Goal: Information Seeking & Learning: Understand process/instructions

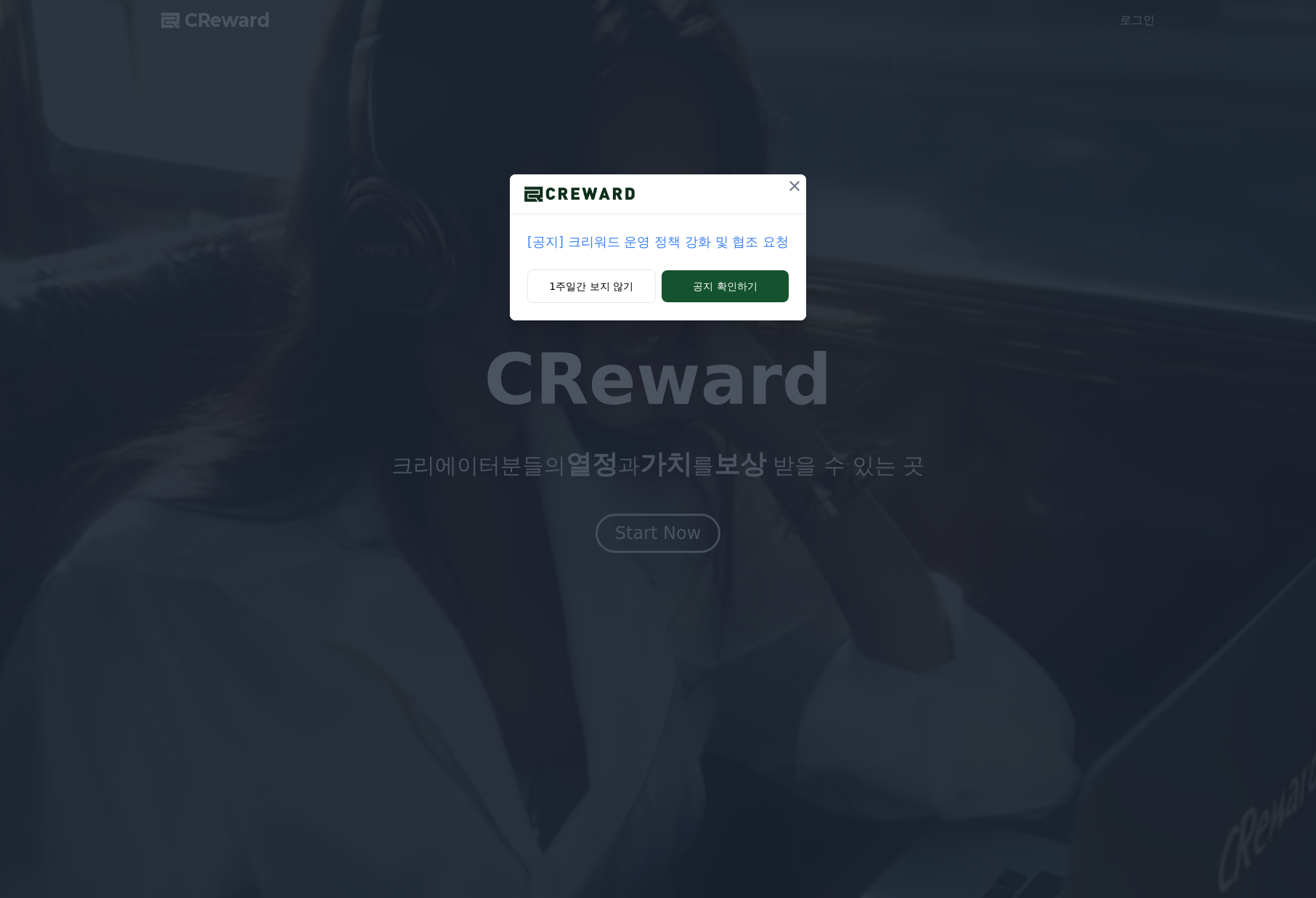
click at [653, 245] on p "[공지] 크리워드 운영 정책 강화 및 협조 요청" at bounding box center [657, 241] width 261 height 21
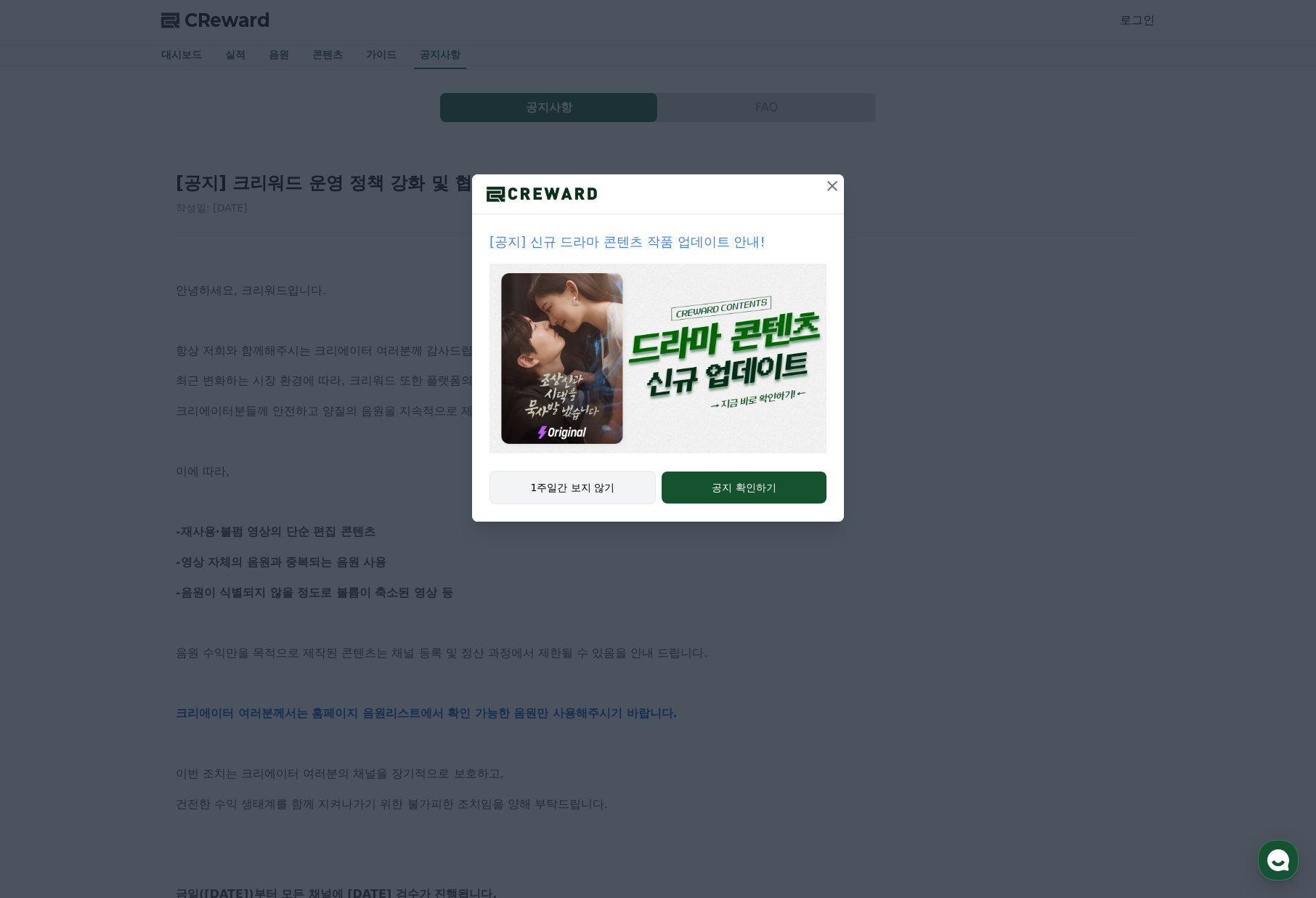
click at [607, 477] on button "1주일간 보지 않기" at bounding box center [572, 487] width 166 height 34
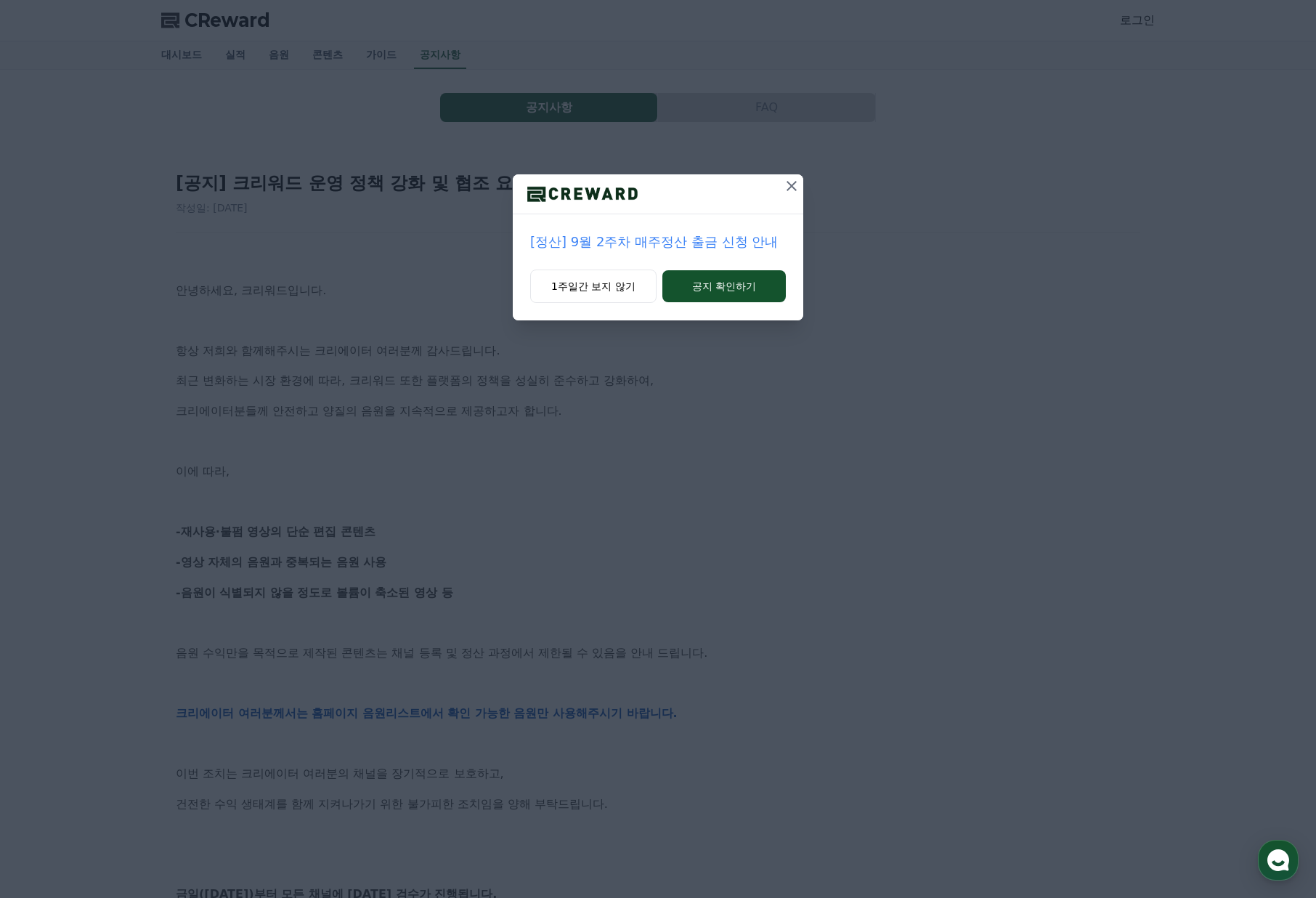
click at [794, 189] on icon at bounding box center [791, 185] width 10 height 10
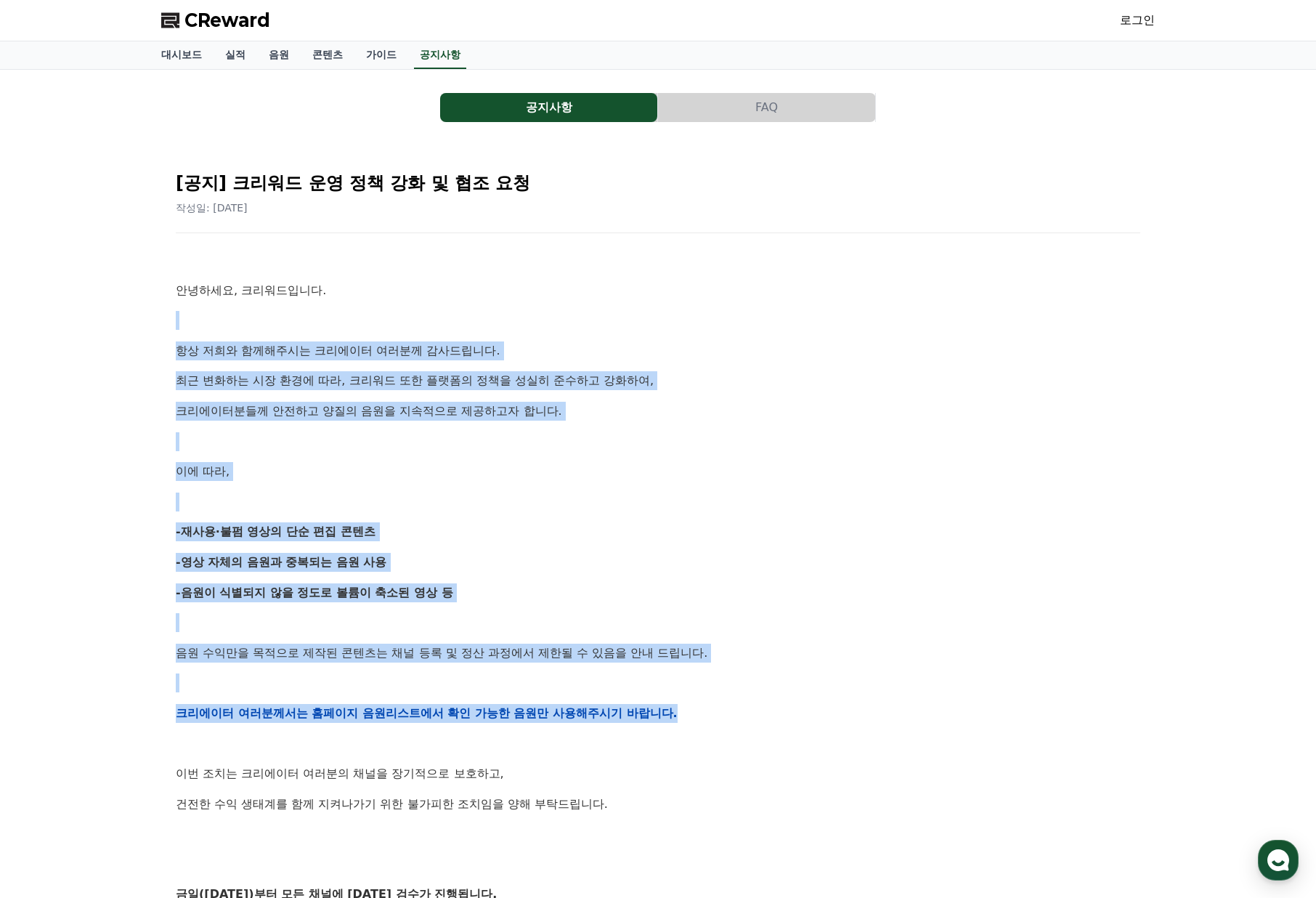
drag, startPoint x: 225, startPoint y: 323, endPoint x: 700, endPoint y: 710, distance: 612.7
click at [700, 710] on div "안녕하세요, 크리워드입니다. 항상 저희와 함께해주시는 크리에이터 여러분께 감사드립니다. 최근 변화하는 시장 환경에 따라, 크리워드 또한 플랫폼…" at bounding box center [657, 713] width 964 height 925
click at [700, 710] on p "크리에이터 여러분께서는 홈페이지 음원리스트에서 확인 가능한 음원만 사용해주시기 바랍니다." at bounding box center [657, 713] width 964 height 19
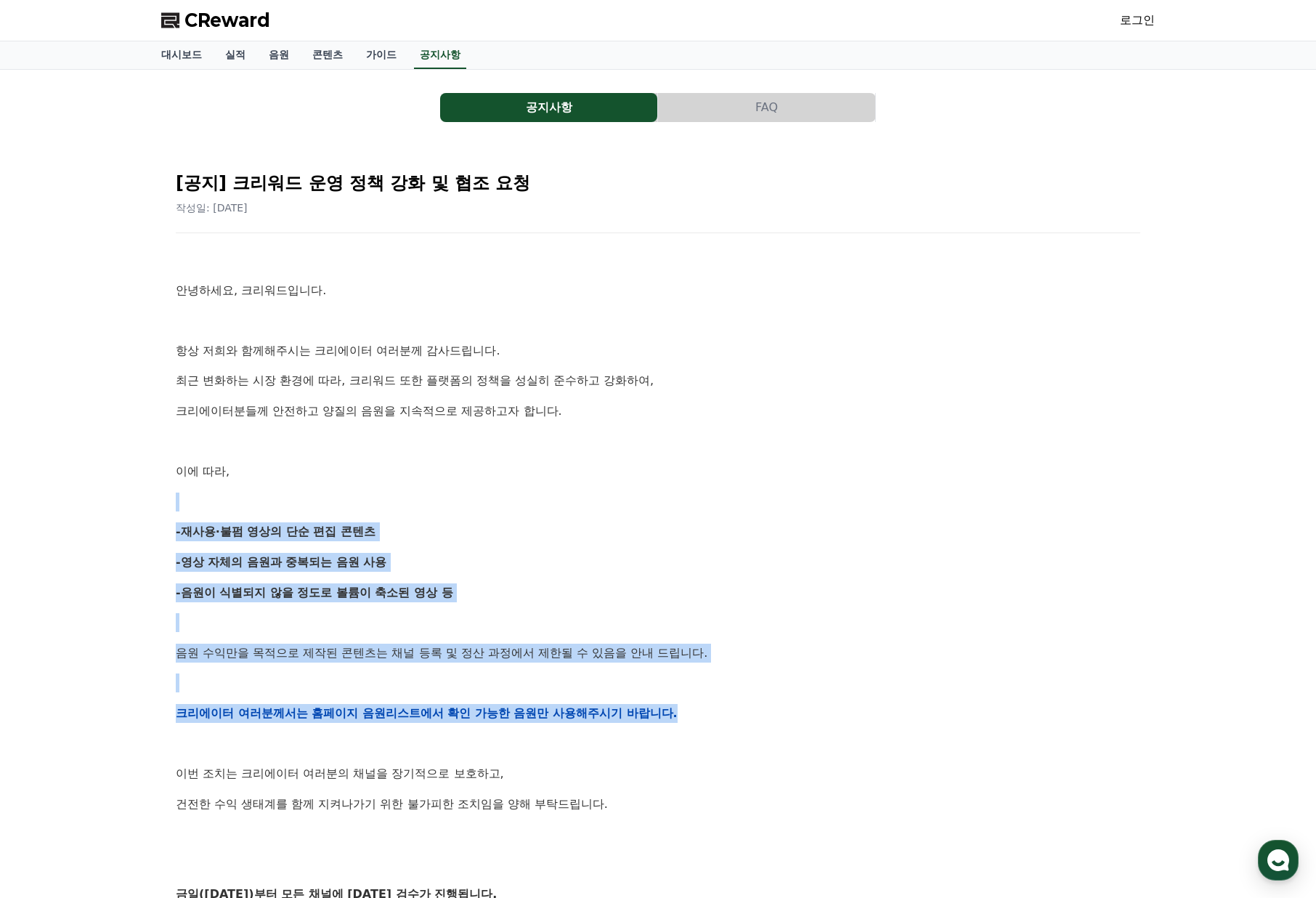
drag, startPoint x: 700, startPoint y: 715, endPoint x: 291, endPoint y: 493, distance: 465.4
click at [293, 495] on div "안녕하세요, 크리워드입니다. 항상 저희와 함께해주시는 크리에이터 여러분께 감사드립니다. 최근 변화하는 시장 환경에 따라, 크리워드 또한 플랫폼…" at bounding box center [657, 713] width 964 height 925
click at [291, 493] on p at bounding box center [657, 502] width 964 height 19
drag, startPoint x: 430, startPoint y: 505, endPoint x: 707, endPoint y: 707, distance: 342.8
click at [707, 707] on div "안녕하세요, 크리워드입니다. 항상 저희와 함께해주시는 크리에이터 여러분께 감사드립니다. 최근 변화하는 시장 환경에 따라, 크리워드 또한 플랫폼…" at bounding box center [657, 713] width 964 height 925
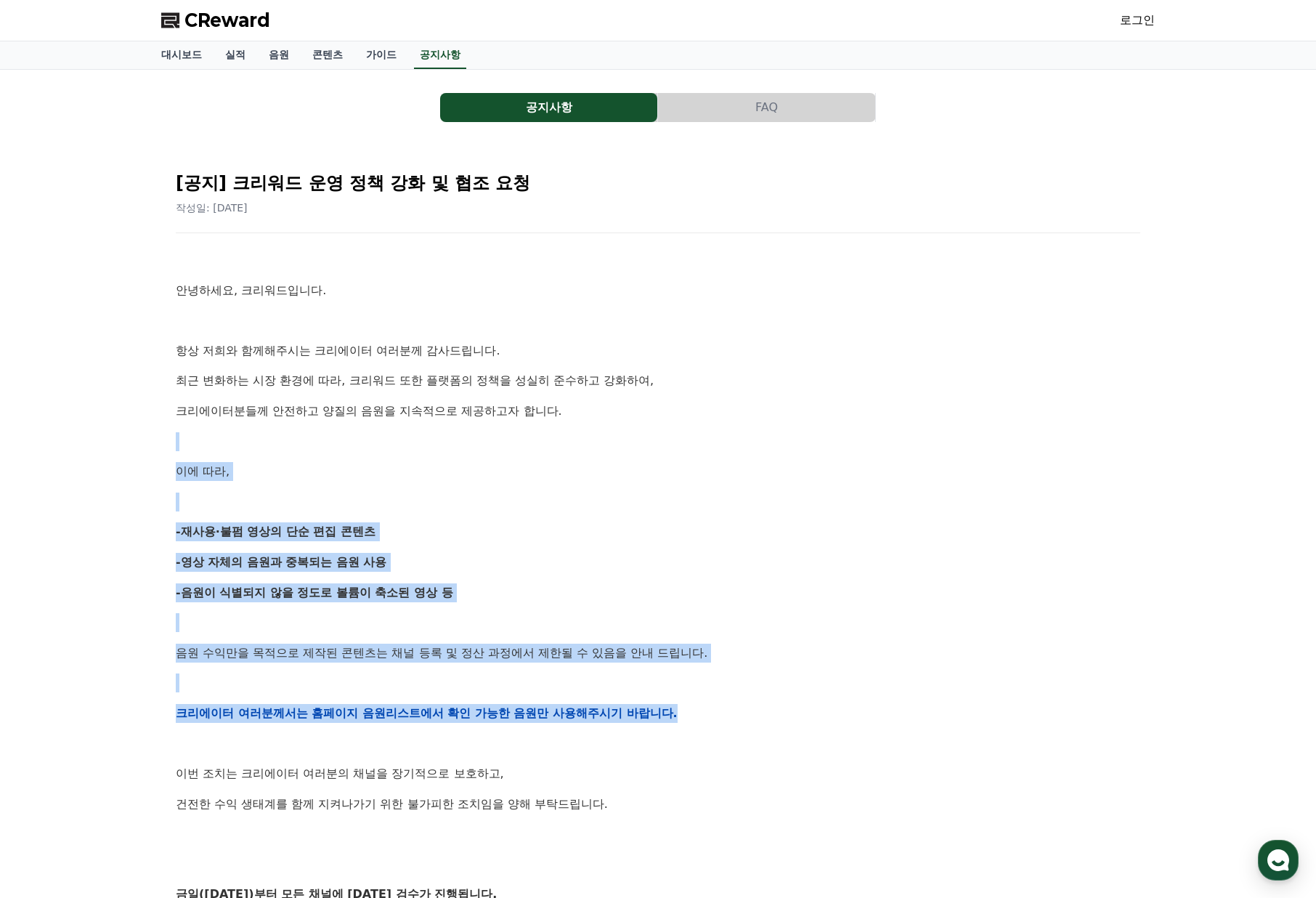
click at [707, 707] on p "크리에이터 여러분께서는 홈페이지 음원리스트에서 확인 가능한 음원만 사용해주시기 바랍니다." at bounding box center [657, 713] width 964 height 19
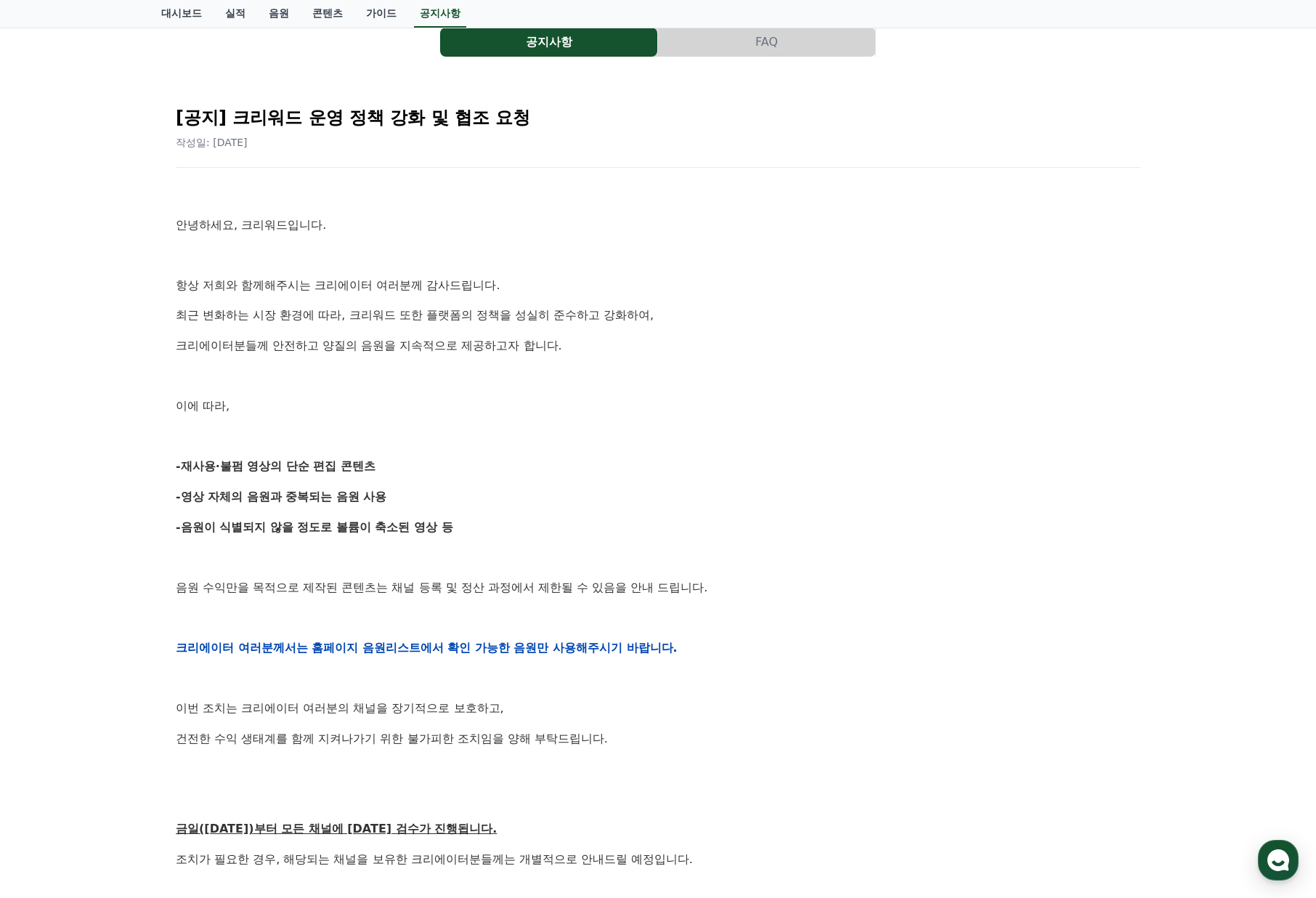
scroll to position [146, 0]
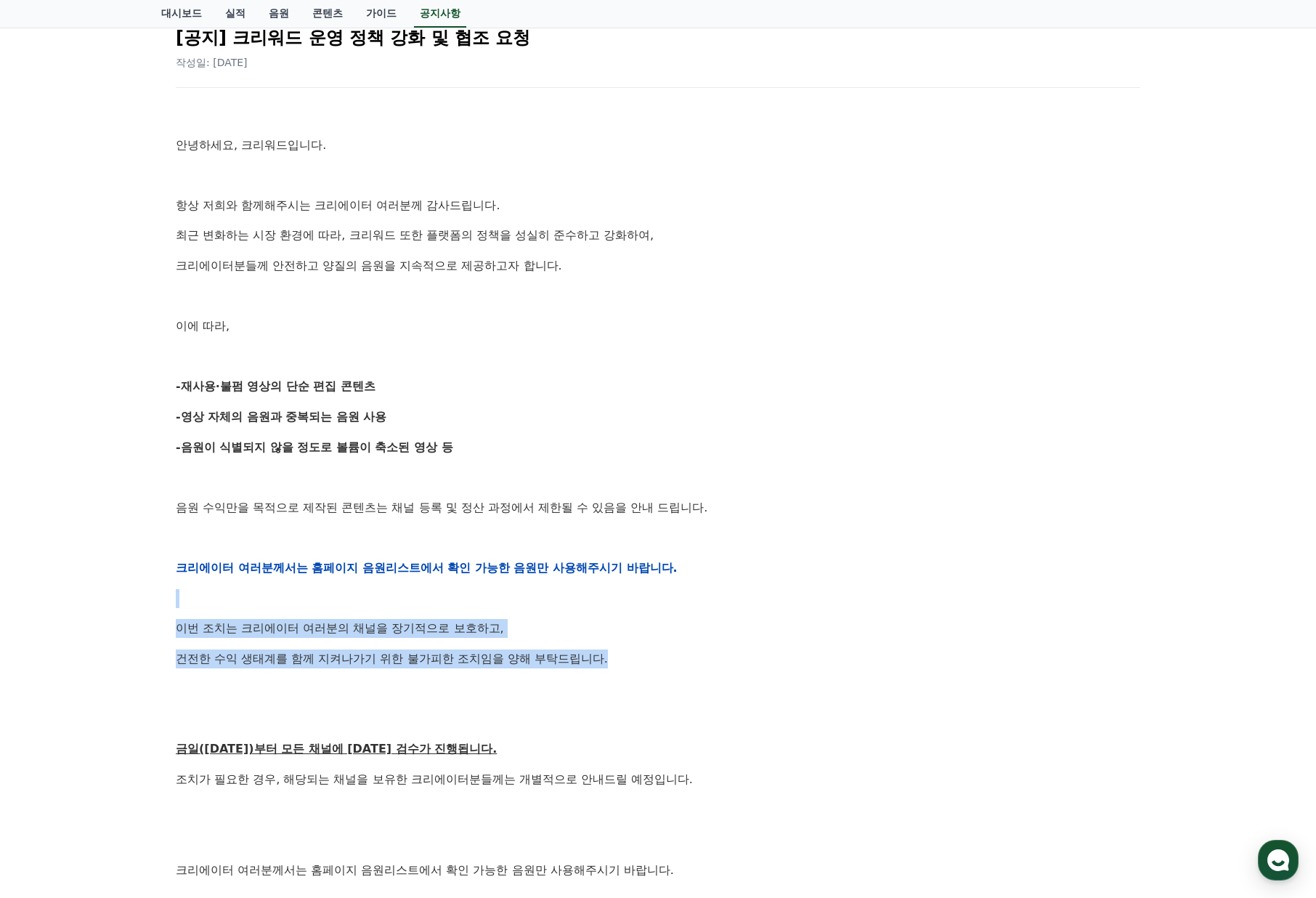
drag, startPoint x: 538, startPoint y: 619, endPoint x: 267, endPoint y: 410, distance: 342.2
click at [306, 442] on div "안녕하세요, 크리워드입니다. 항상 저희와 함께해주시는 크리에이터 여러분께 감사드립니다. 최근 변화하는 시장 환경에 따라, 크리워드 또한 플랫폼…" at bounding box center [657, 567] width 964 height 925
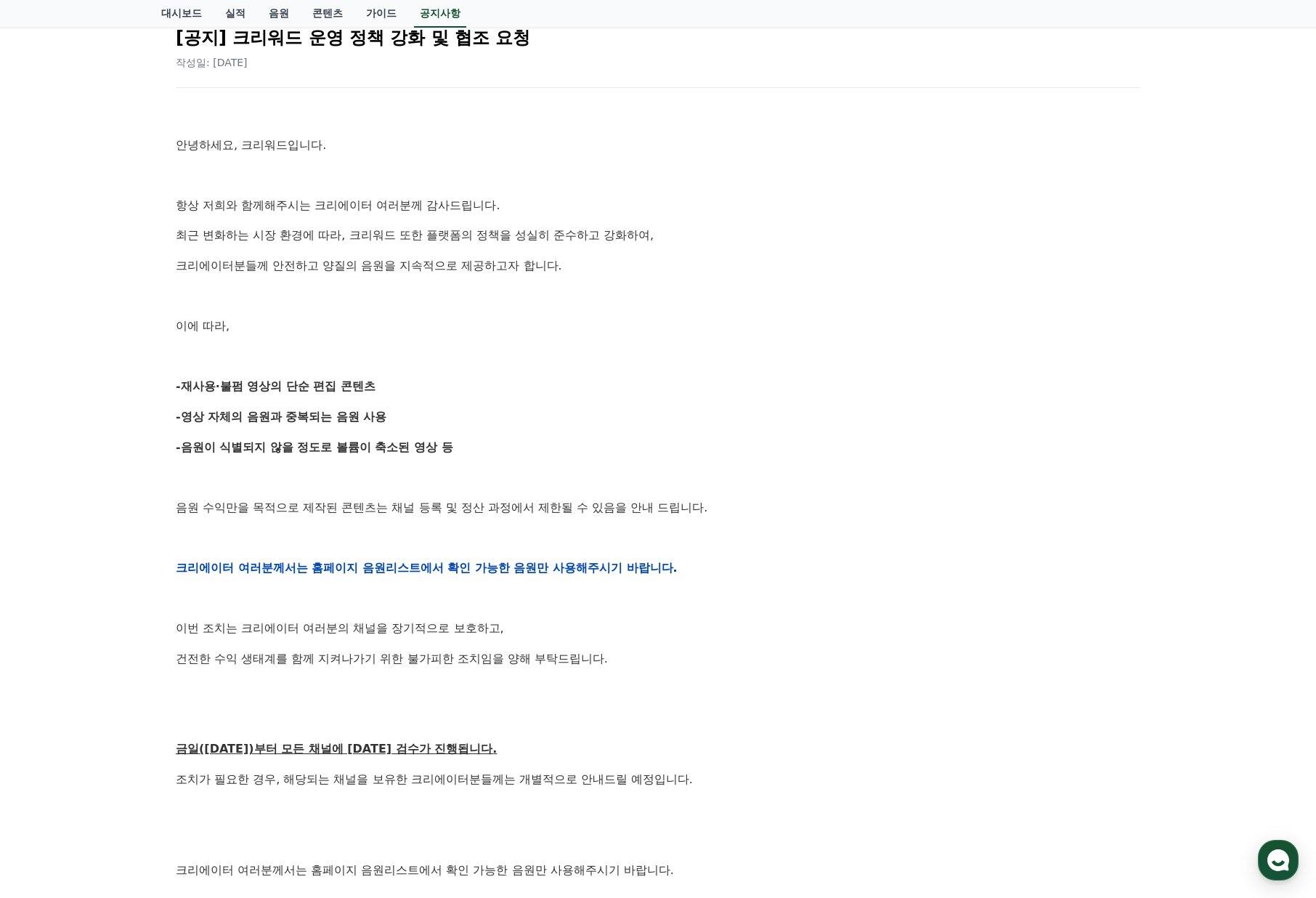
click at [267, 410] on strong "-영상 자체의 음원과 중복되는 음원 사용" at bounding box center [281, 417] width 211 height 14
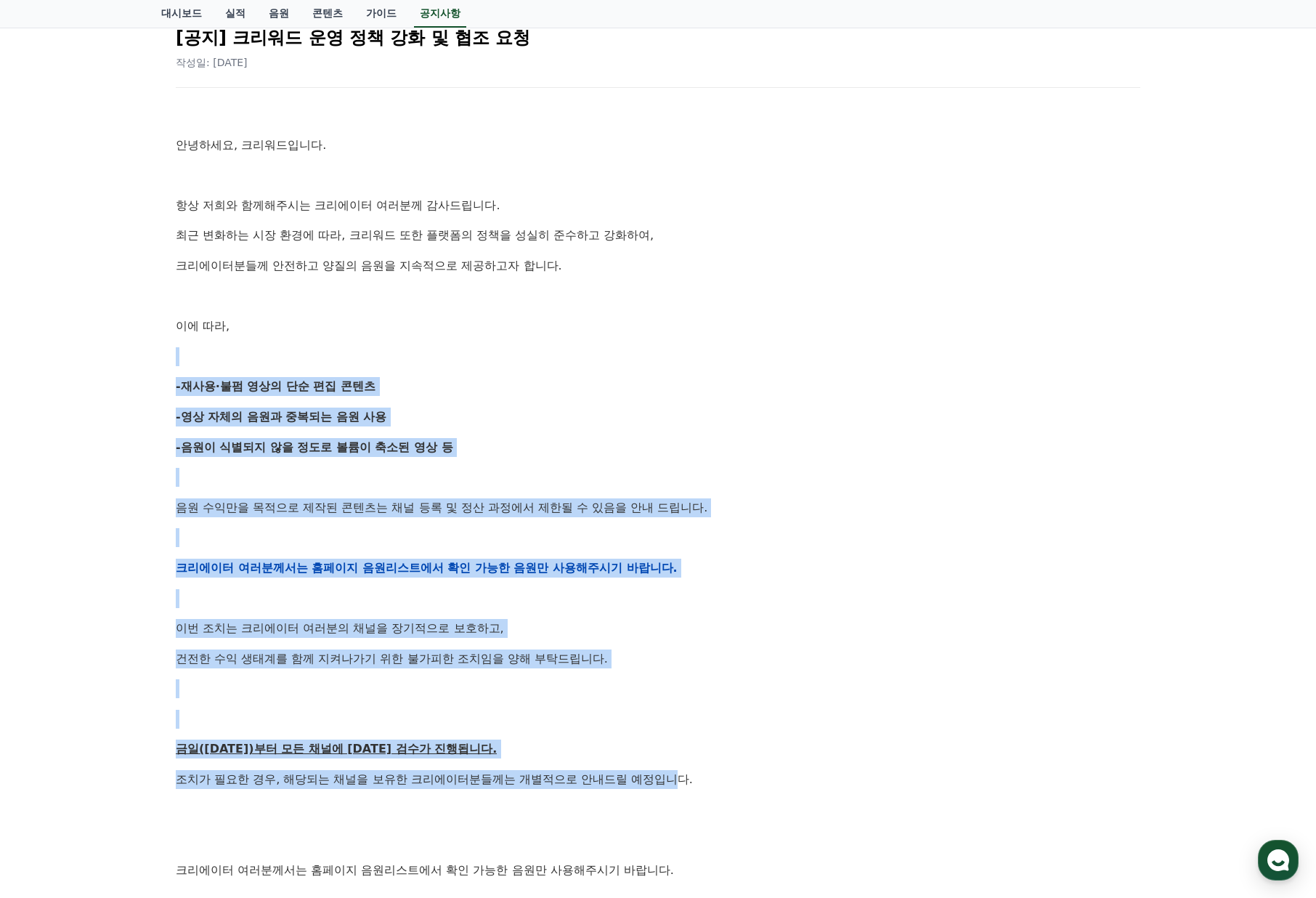
drag, startPoint x: 279, startPoint y: 340, endPoint x: 686, endPoint y: 776, distance: 596.4
click at [684, 776] on div "안녕하세요, 크리워드입니다. 항상 저희와 함께해주시는 크리에이터 여러분께 감사드립니다. 최근 변화하는 시장 환경에 따라, 크리워드 또한 플랫폼…" at bounding box center [657, 567] width 964 height 925
click at [686, 776] on p "조치가 필요한 경우, 해당되는 채널을 보유한 크리에이터분들께는 개별적으로 안내드릴 예정입니다." at bounding box center [657, 779] width 964 height 19
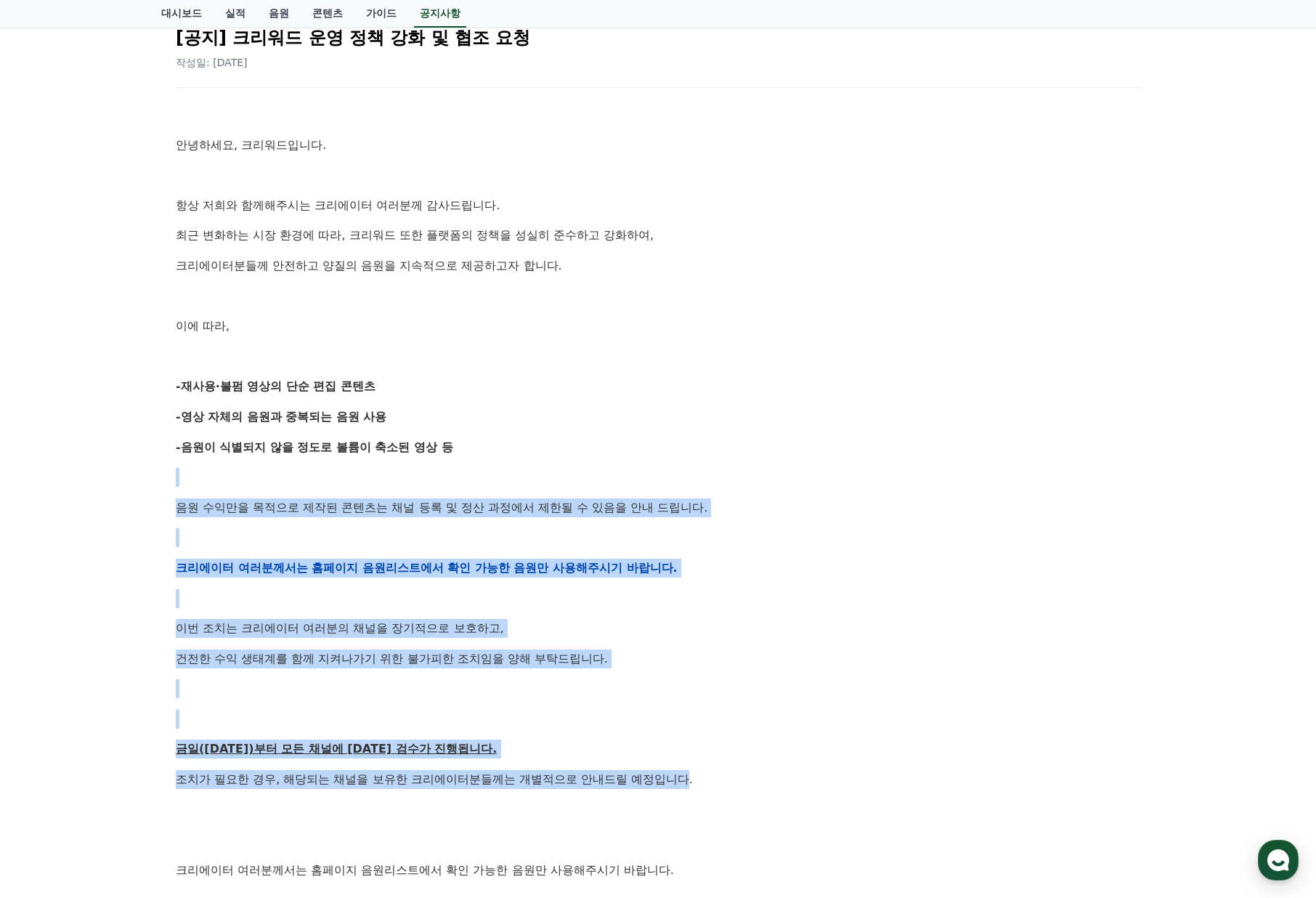
drag, startPoint x: 689, startPoint y: 778, endPoint x: 258, endPoint y: 462, distance: 534.4
click at [258, 462] on div "안녕하세요, 크리워드입니다. 항상 저희와 함께해주시는 크리에이터 여러분께 감사드립니다. 최근 변화하는 시장 환경에 따라, 크리워드 또한 플랫폼…" at bounding box center [657, 567] width 964 height 925
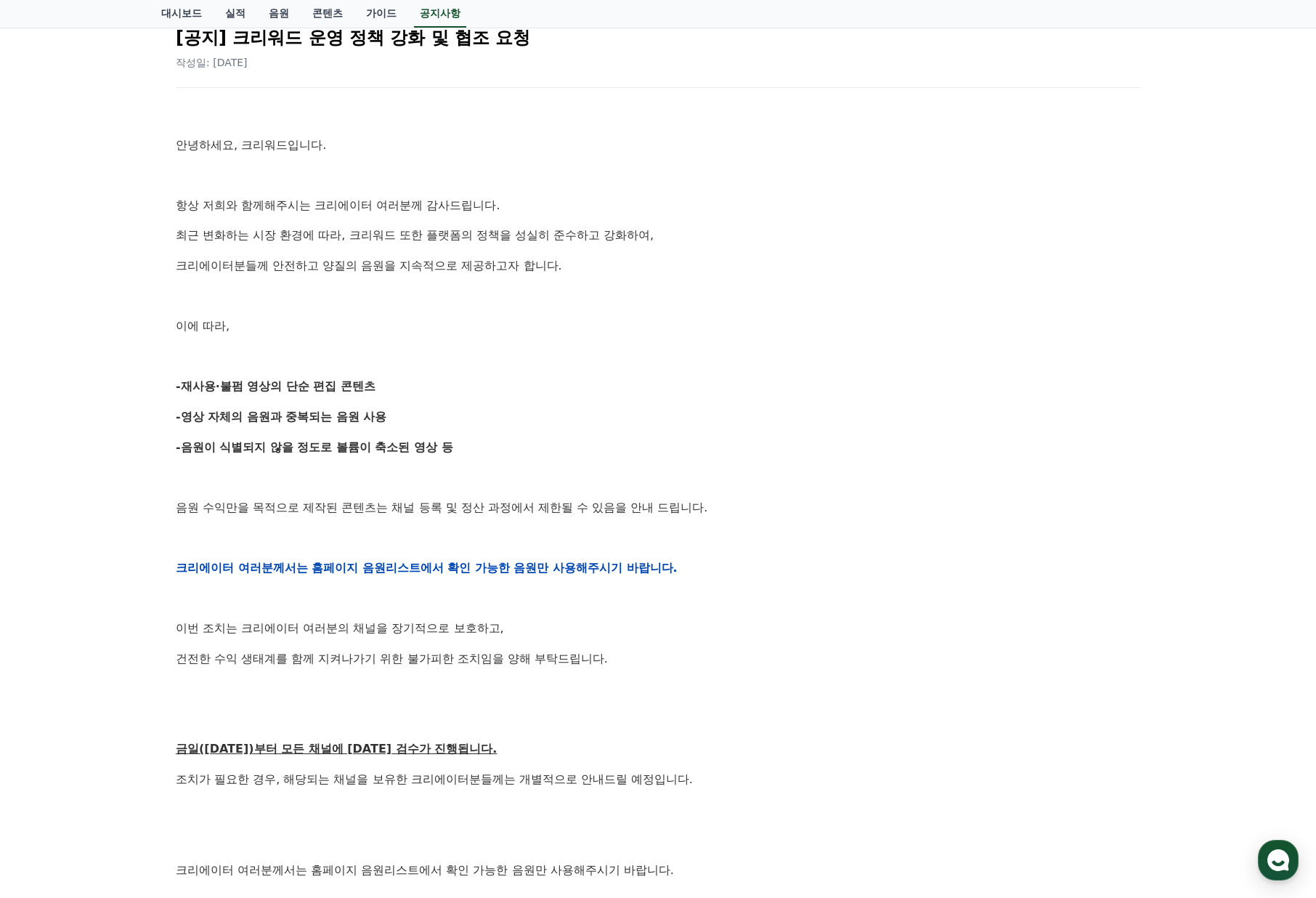
click at [248, 452] on strong "-음원이 식별되지 않을 정도로 볼륨이 축소된 영상 등" at bounding box center [314, 447] width 277 height 14
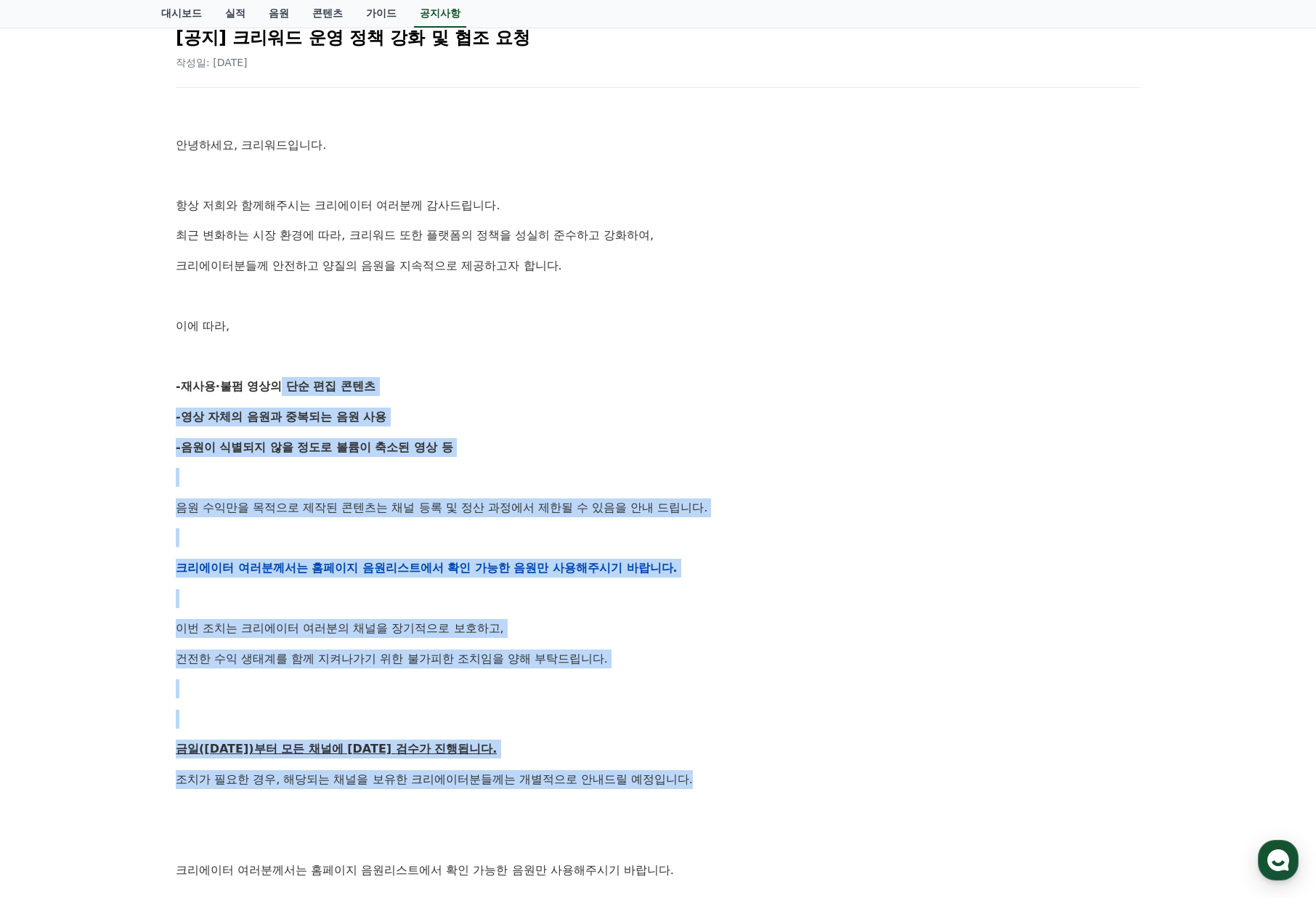
drag, startPoint x: 274, startPoint y: 372, endPoint x: 732, endPoint y: 784, distance: 616.0
click at [732, 784] on div "안녕하세요, 크리워드입니다. 항상 저희와 함께해주시는 크리에이터 여러분께 감사드립니다. 최근 변화하는 시장 환경에 따라, 크리워드 또한 플랫폼…" at bounding box center [657, 567] width 964 height 925
click at [732, 784] on p "조치가 필요한 경우, 해당되는 채널을 보유한 크리에이터분들께는 개별적으로 안내드릴 예정입니다." at bounding box center [657, 779] width 964 height 19
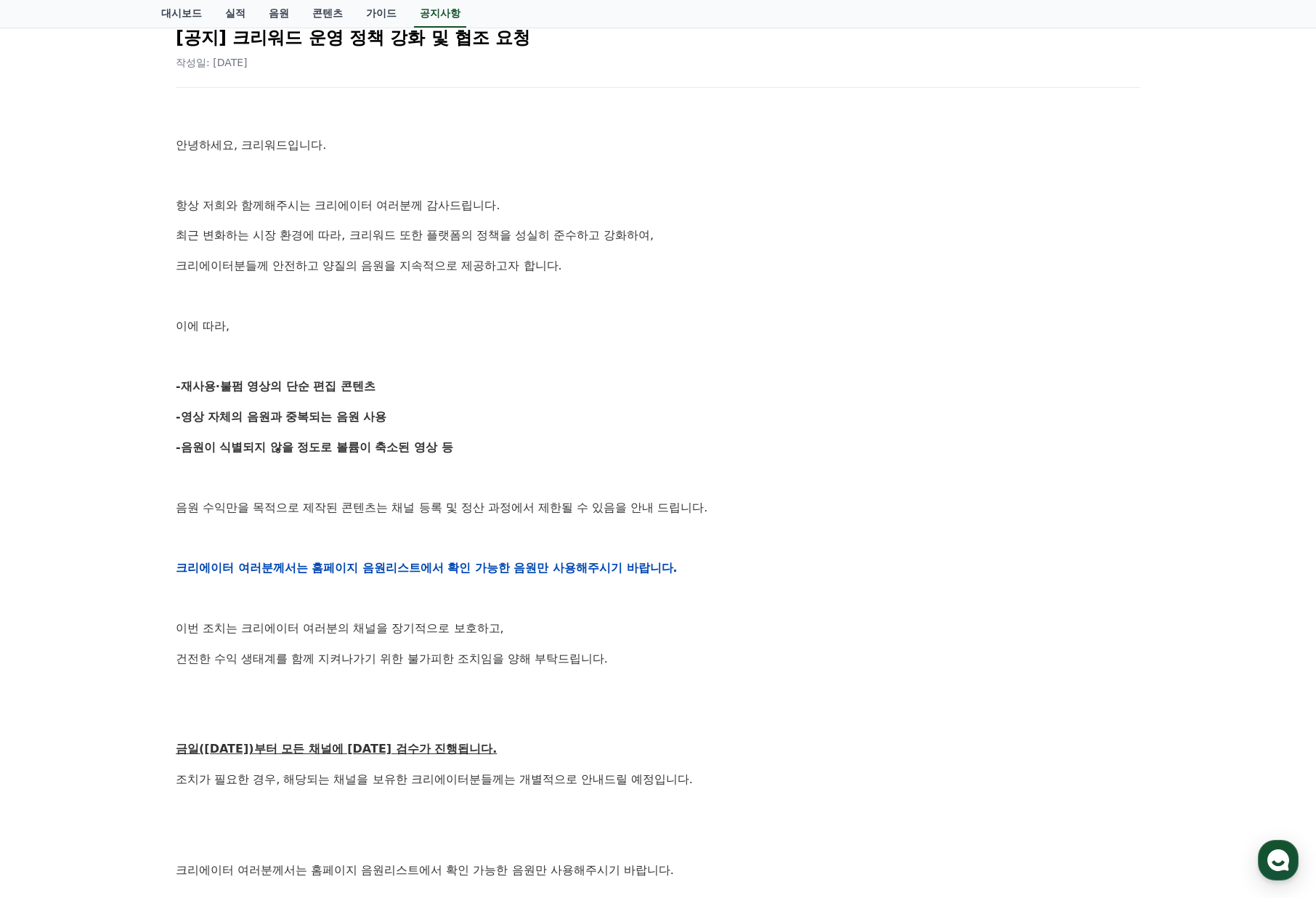
scroll to position [363, 0]
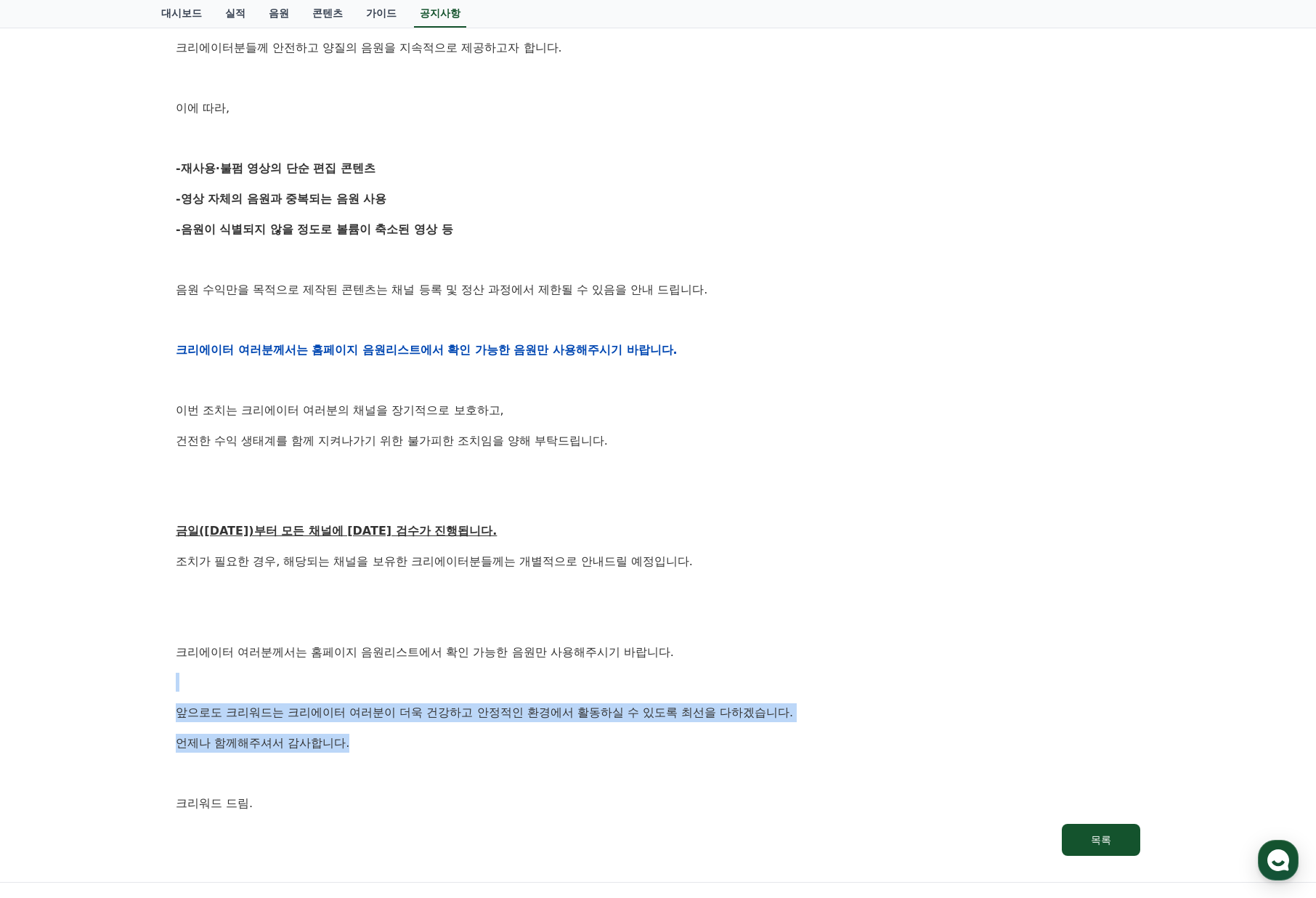
drag, startPoint x: 663, startPoint y: 726, endPoint x: 293, endPoint y: 417, distance: 482.1
click at [339, 470] on div "안녕하세요, 크리워드입니다. 항상 저희와 함께해주시는 크리에이터 여러분께 감사드립니다. 최근 변화하는 시장 환경에 따라, 크리워드 또한 플랫폼…" at bounding box center [657, 349] width 964 height 925
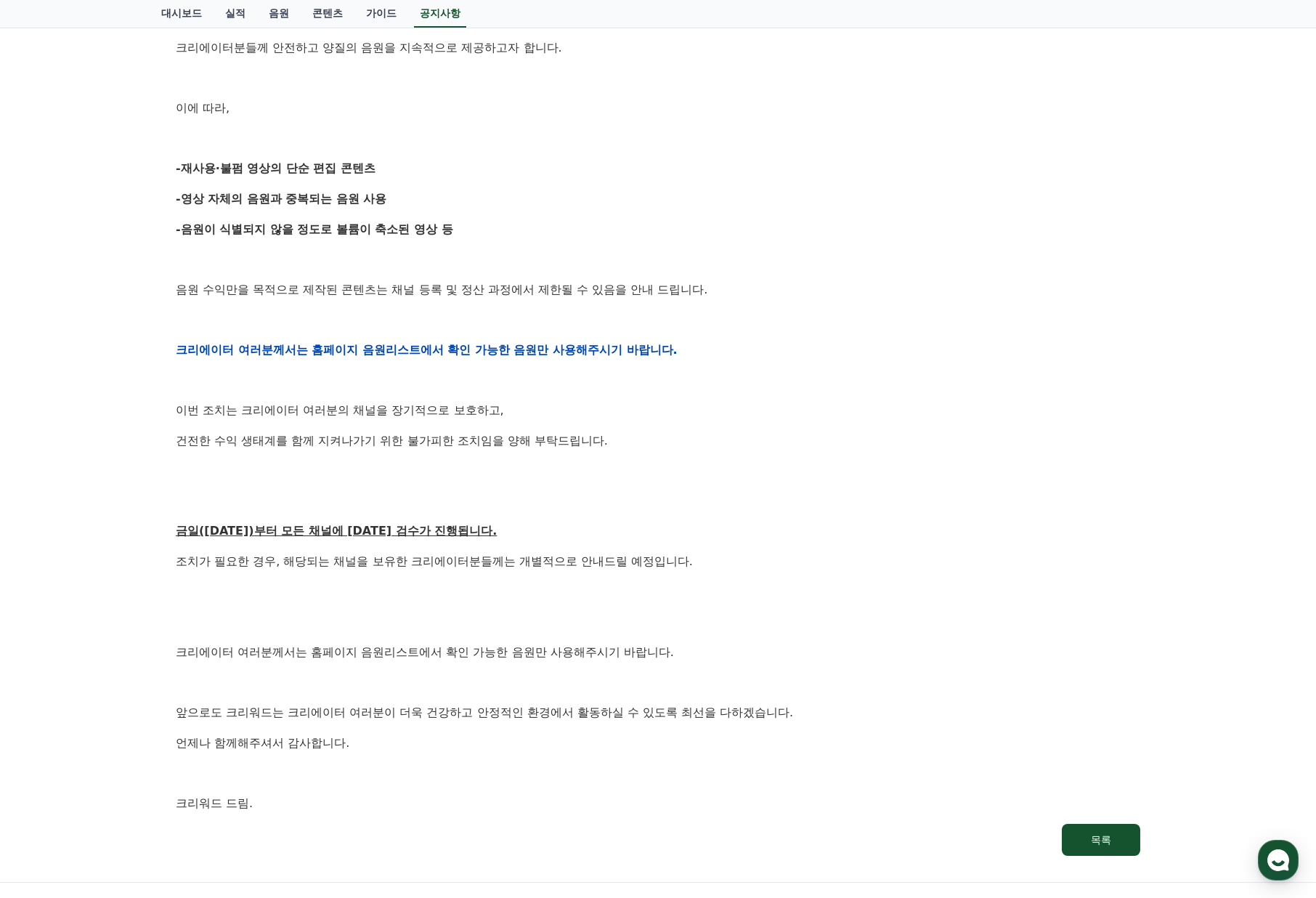
click at [293, 417] on p "이번 조치는 크리에이터 여러분의 채널을 장기적으로 보호하고," at bounding box center [657, 410] width 964 height 19
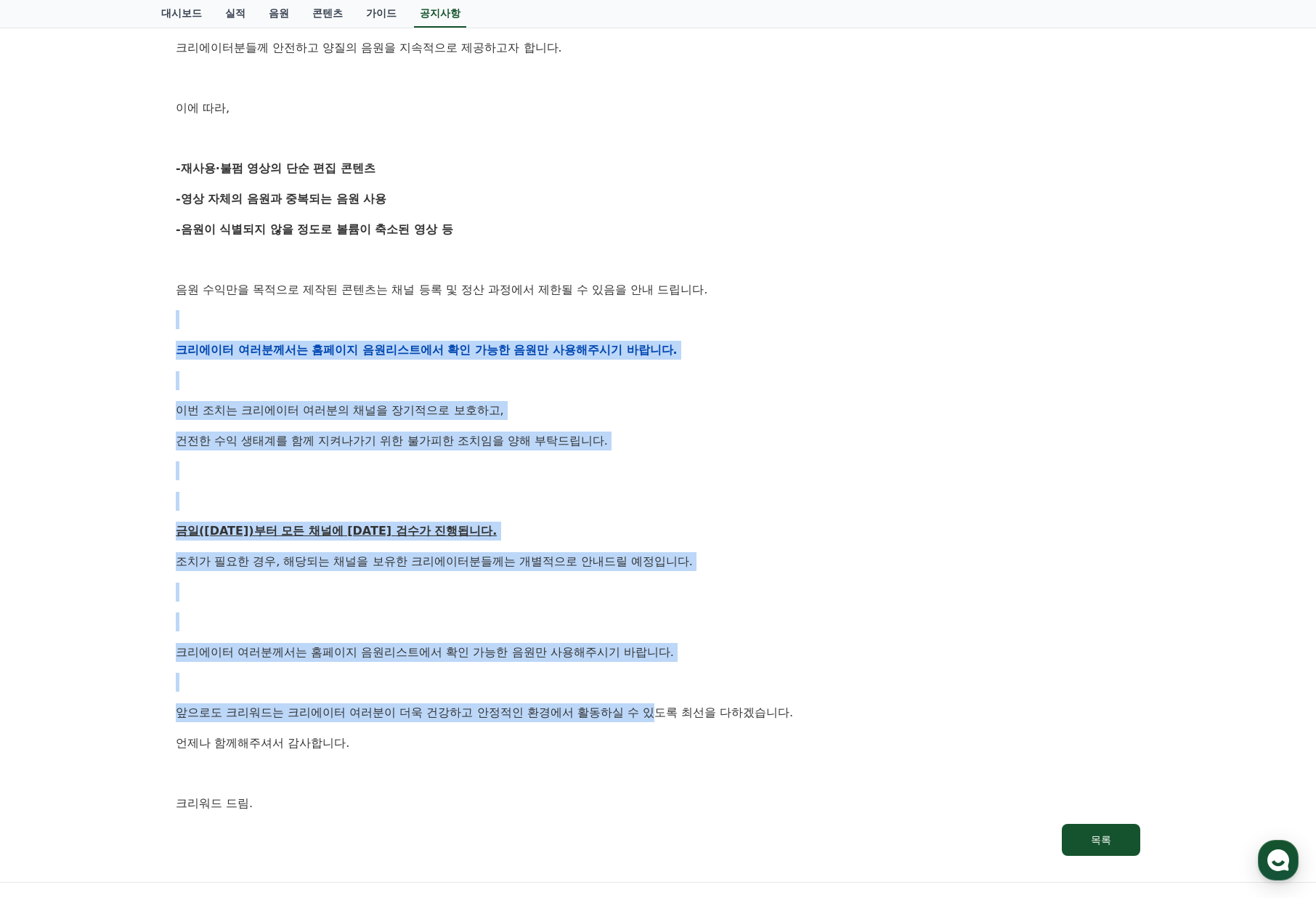
drag, startPoint x: 297, startPoint y: 328, endPoint x: 660, endPoint y: 709, distance: 526.2
click at [660, 709] on div "안녕하세요, 크리워드입니다. 항상 저희와 함께해주시는 크리에이터 여러분께 감사드립니다. 최근 변화하는 시장 환경에 따라, 크리워드 또한 플랫폼…" at bounding box center [657, 349] width 964 height 925
click at [660, 709] on p "앞으로도 크리워드는 크리에이터 여러분이 더욱 건강하고 안정적인 환경에서 활동하실 수 있도록 최선을 다하겠습니다." at bounding box center [657, 713] width 964 height 19
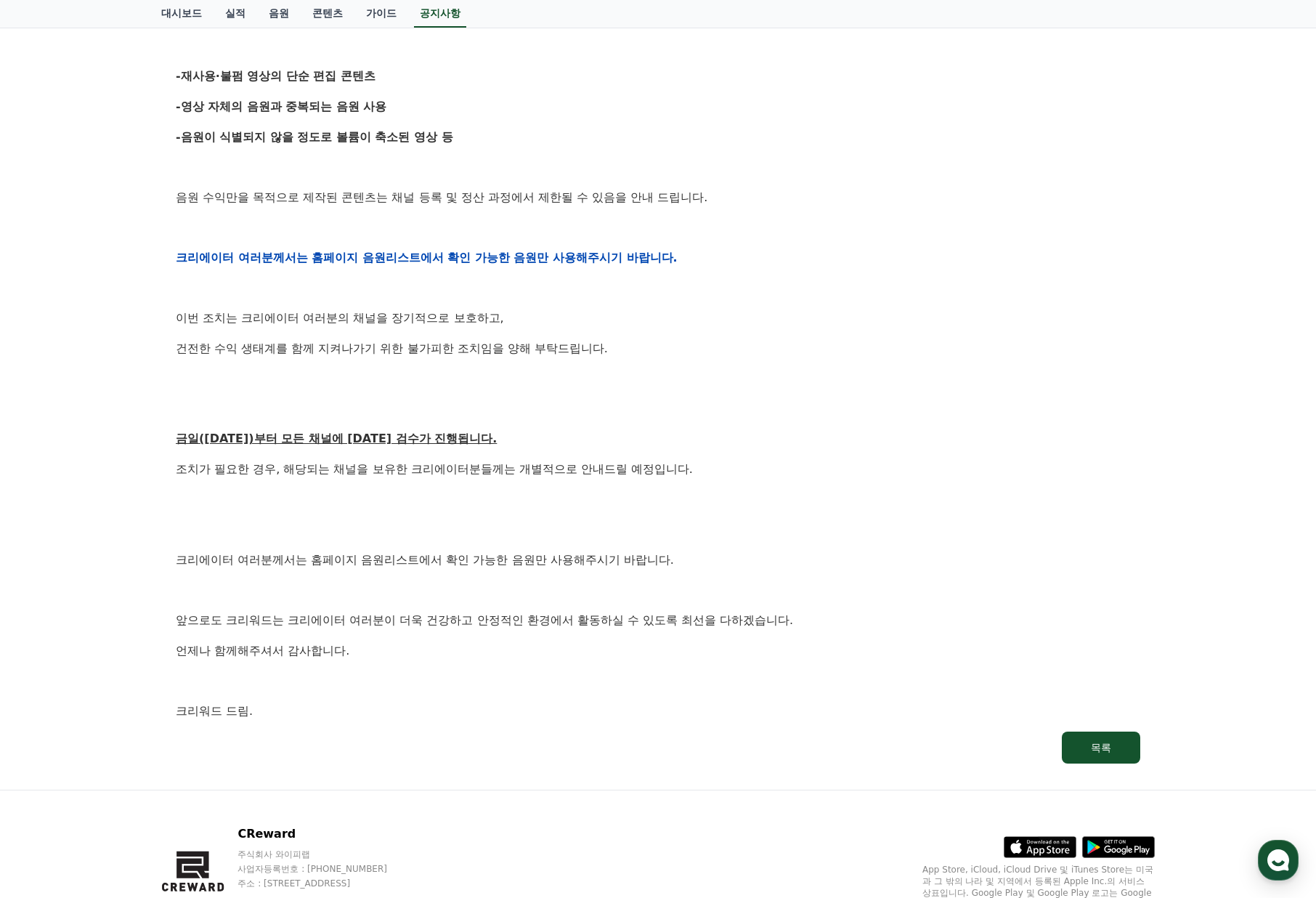
scroll to position [528, 0]
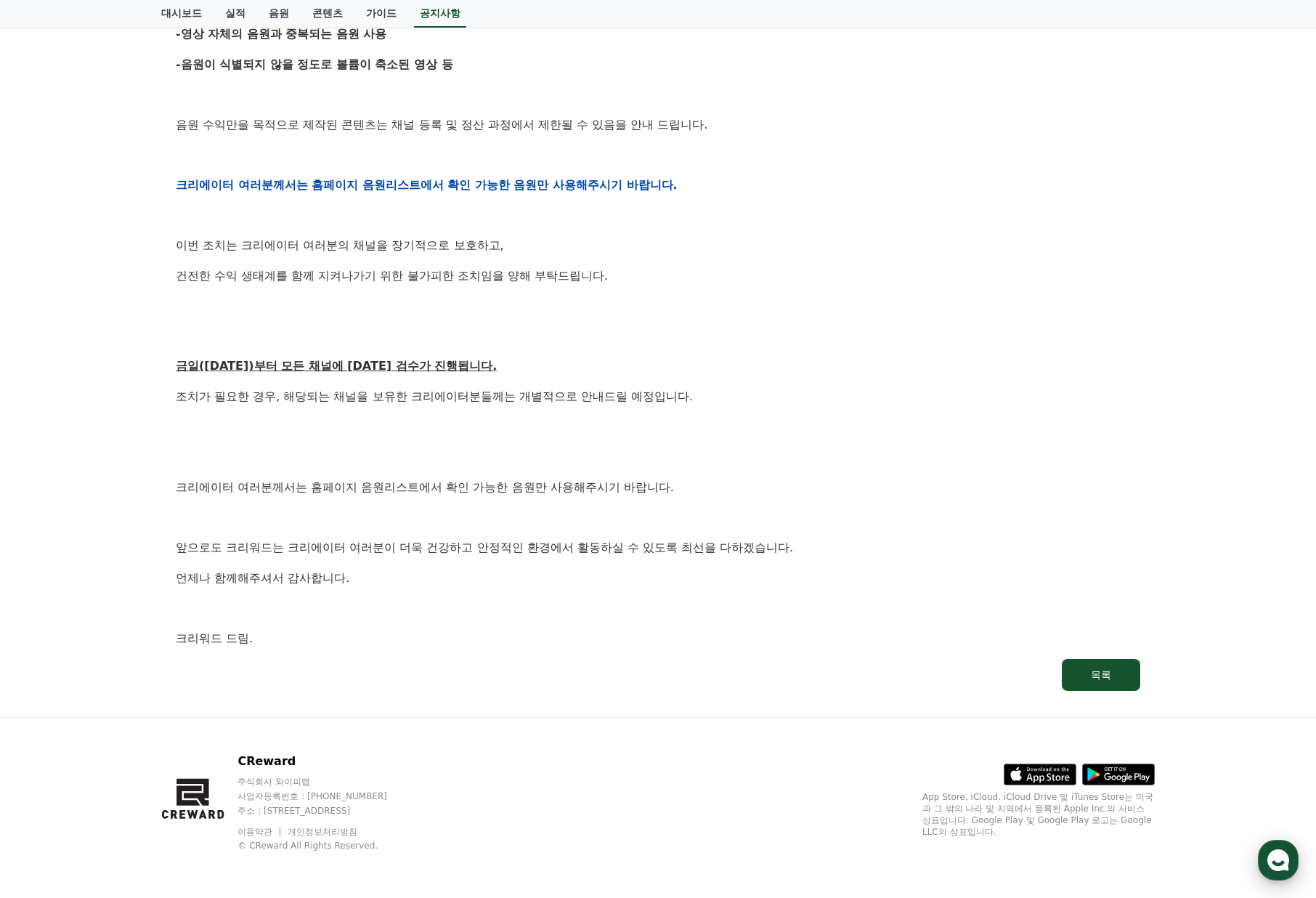
click at [1280, 868] on use "button" at bounding box center [1278, 860] width 21 height 21
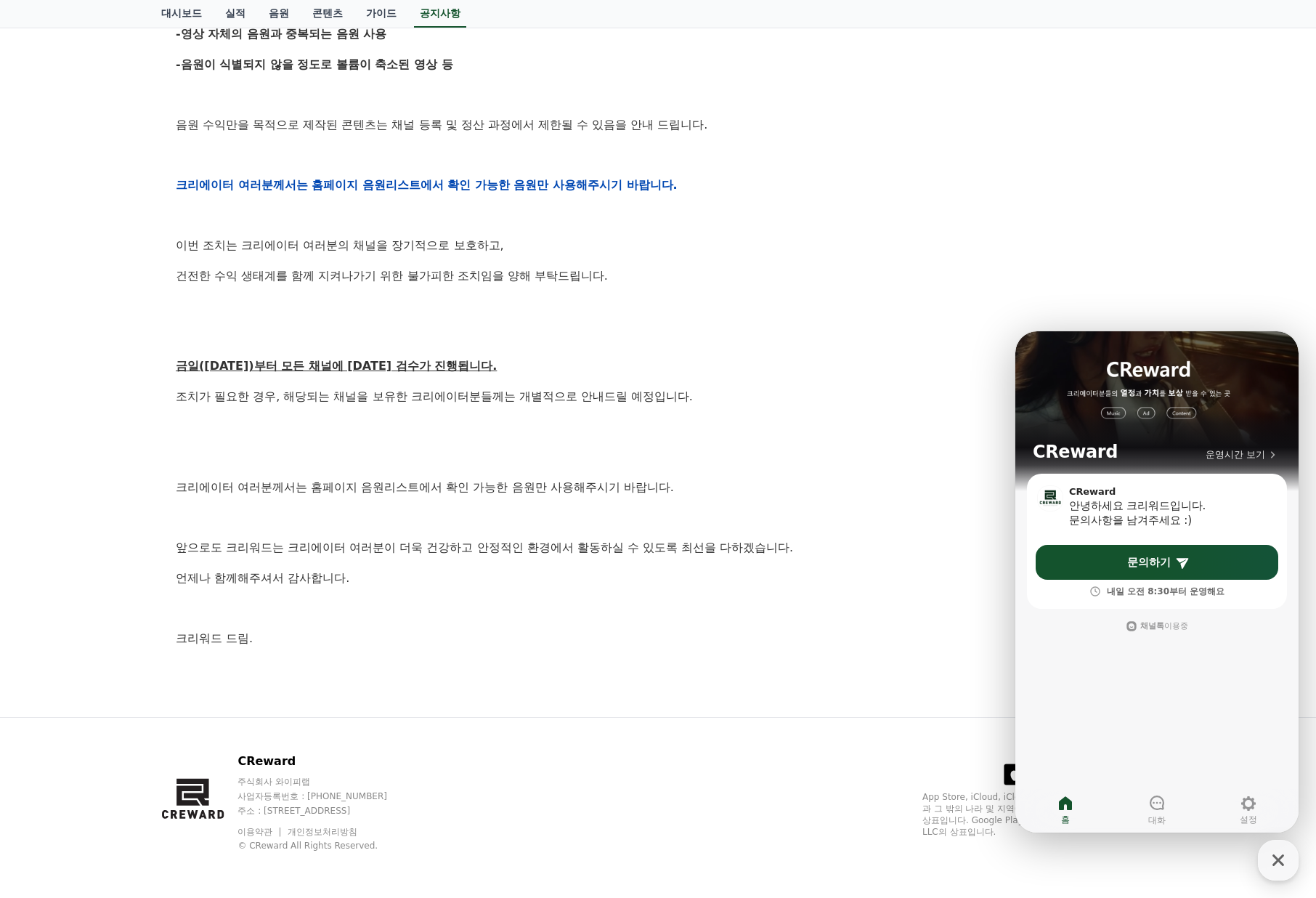
click at [737, 534] on div "안녕하세요, 크리워드입니다. 항상 저희와 함께해주시는 크리에이터 여러분께 감사드립니다. 최근 변화하는 시장 환경에 따라, 크리워드 또한 플랫폼…" at bounding box center [657, 185] width 964 height 925
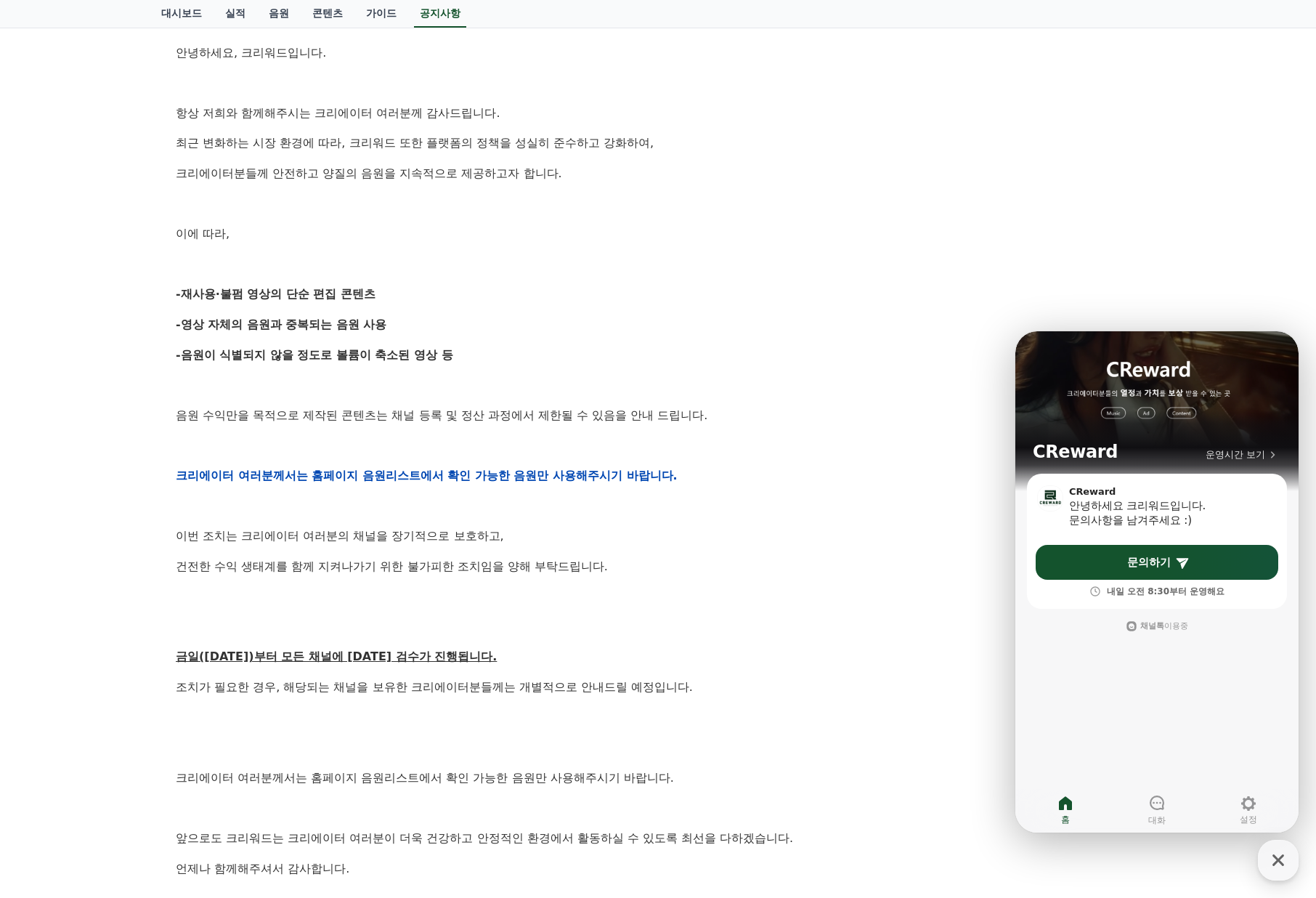
scroll to position [0, 0]
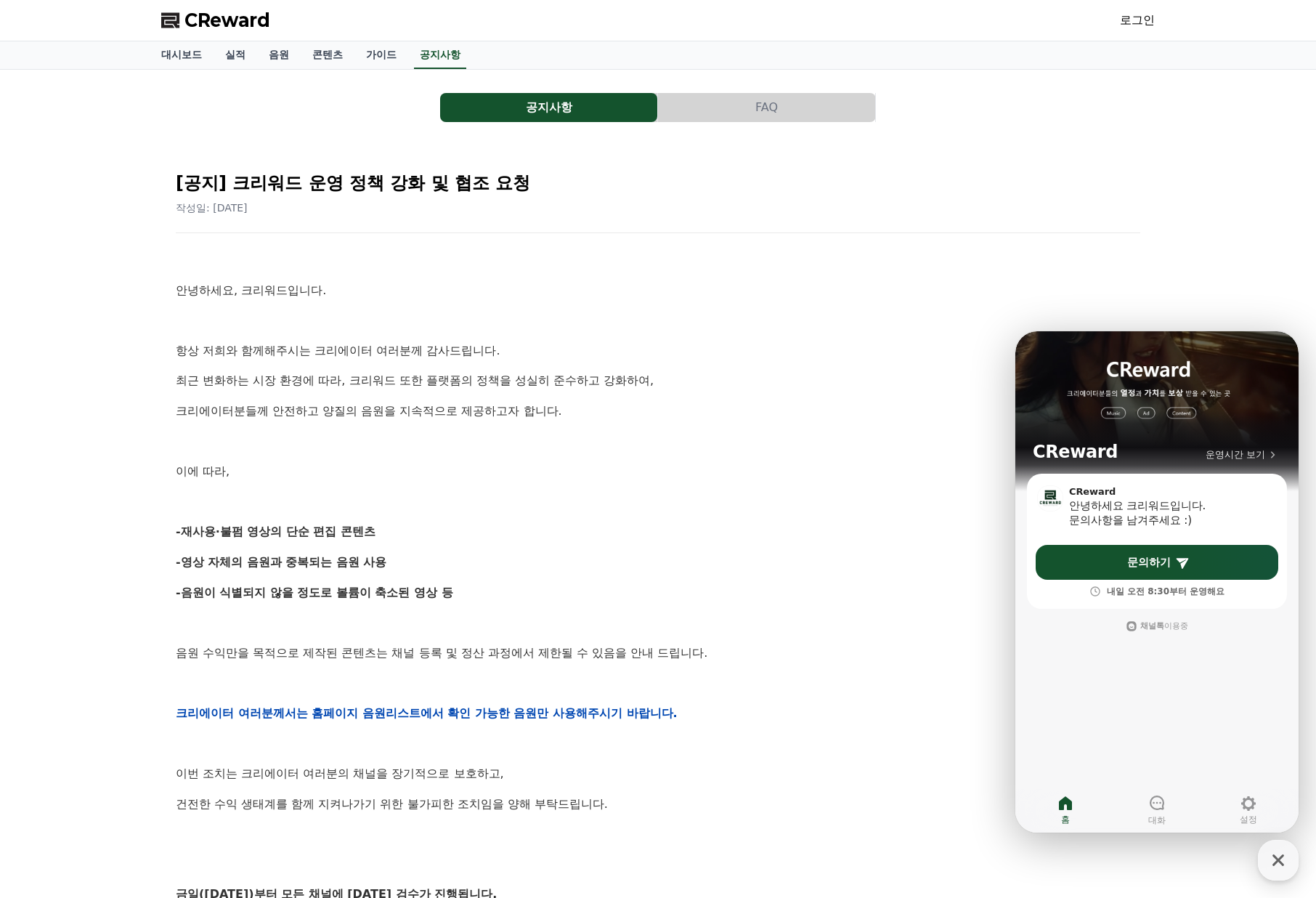
click at [763, 105] on button "FAQ" at bounding box center [767, 107] width 218 height 29
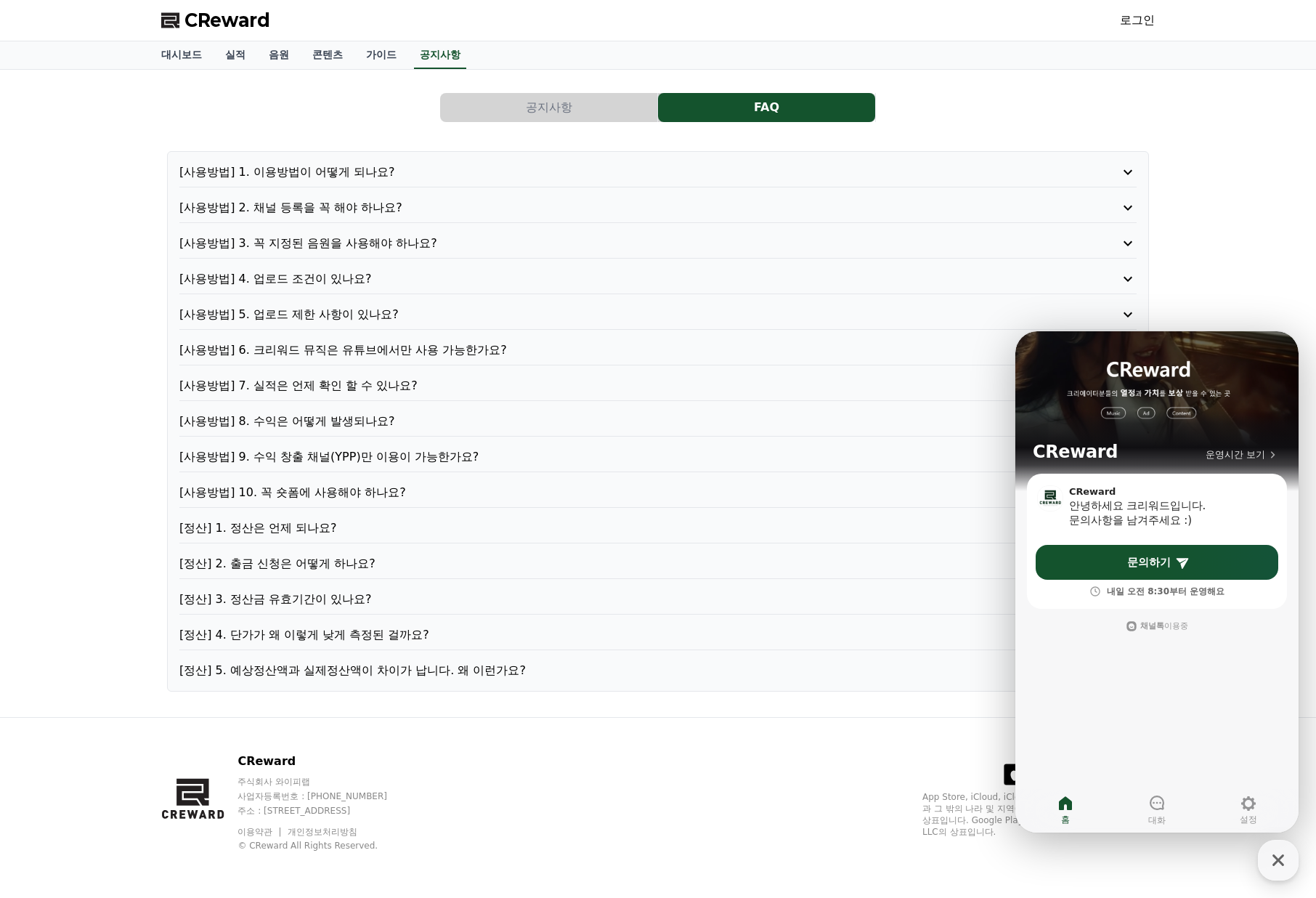
click at [396, 203] on p "[사용방법] 2. 채널 등록을 꼭 해야 하나요?" at bounding box center [620, 208] width 881 height 18
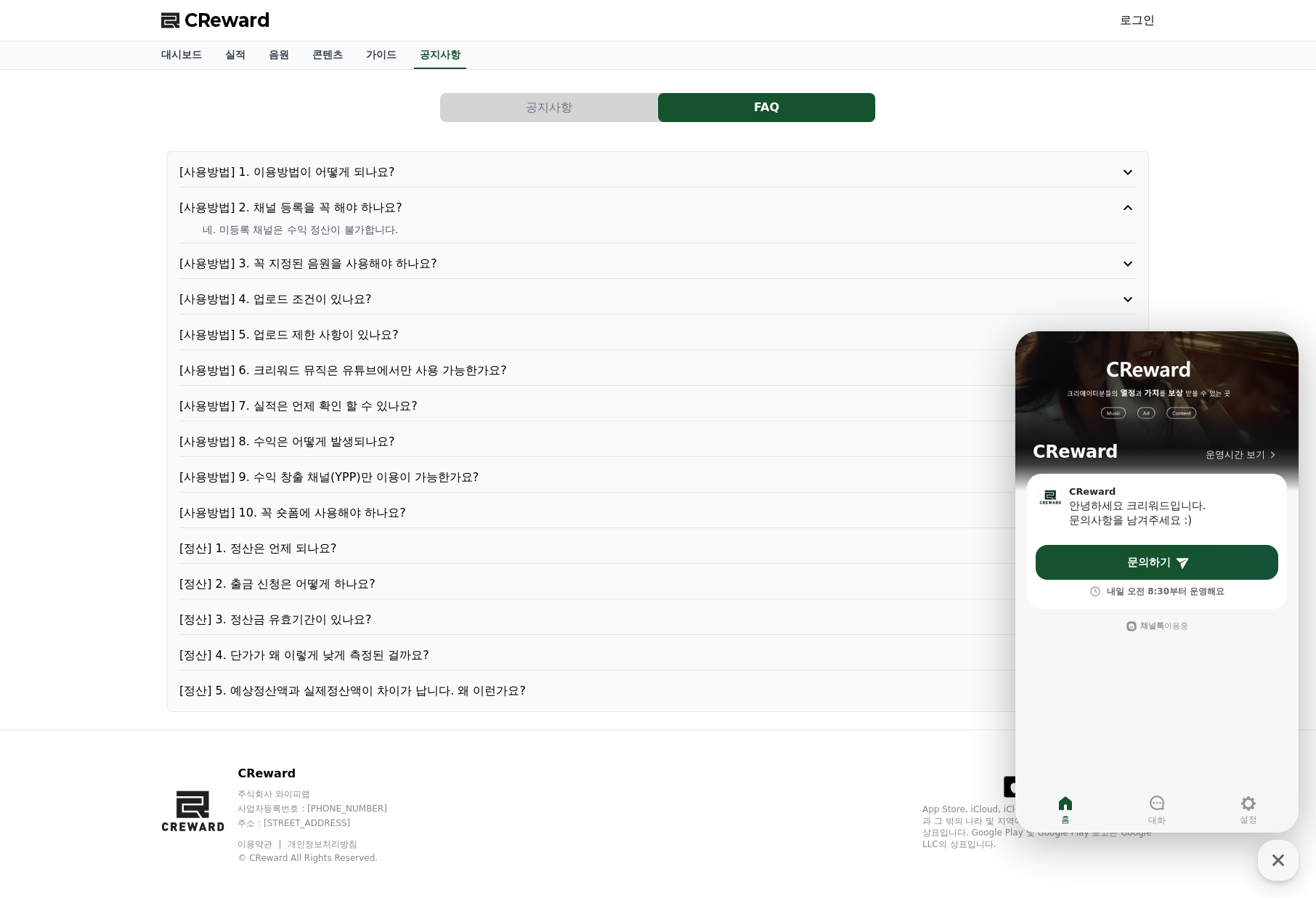
click at [396, 203] on p "[사용방법] 2. 채널 등록을 꼭 해야 하나요?" at bounding box center [620, 208] width 881 height 18
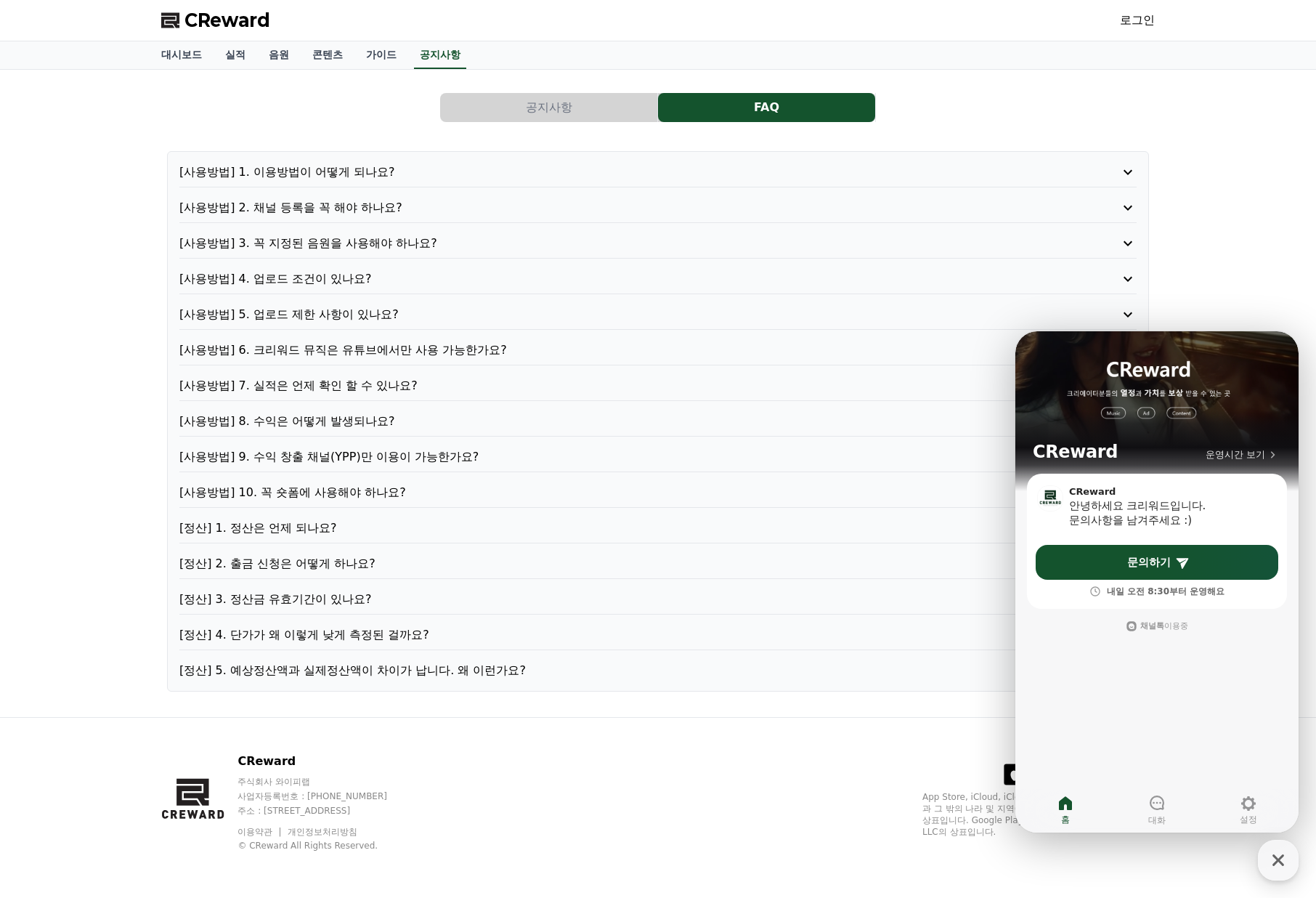
click at [409, 447] on div "[사용방법] 1. 이용방법이 어떻게 되나요? [사용방법] 2. 채널 등록을 꼭 해야 하나요? [사용방법] 3. 꼭 지정된 음원을 사용해야 하나…" at bounding box center [658, 421] width 982 height 540
click at [387, 484] on p "[사용방법] 10. 꼭 숏폼에 사용해야 하나요?" at bounding box center [620, 493] width 881 height 18
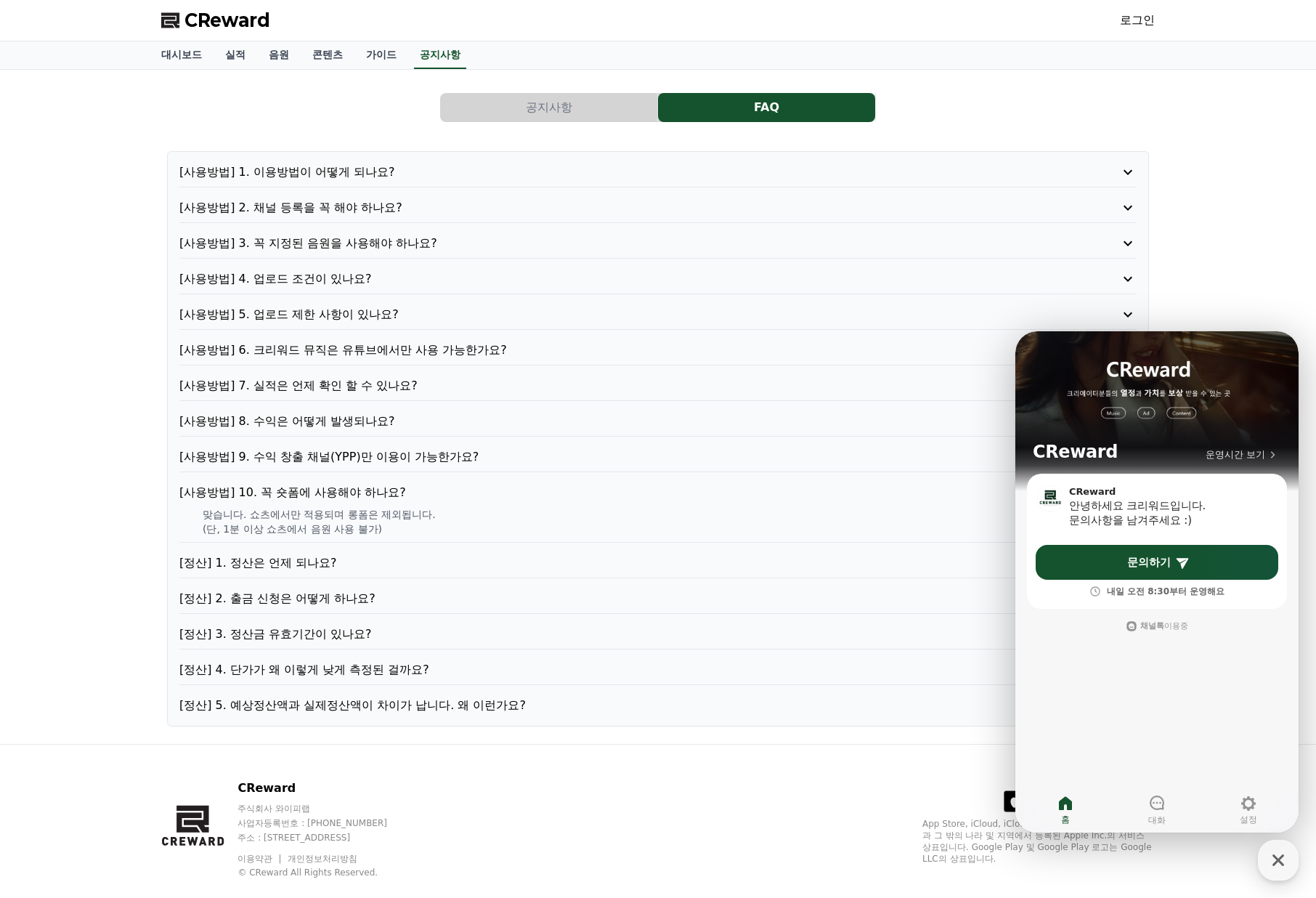
click at [394, 550] on div "[사용방법] 1. 이용방법이 어떻게 되나요? [사용방법] 2. 채널 등록을 꼭 해야 하나요? [사용방법] 3. 꼭 지정된 음원을 사용해야 하나…" at bounding box center [658, 438] width 982 height 575
click at [298, 562] on p "[정산] 1. 정산은 언제 되나요?" at bounding box center [620, 562] width 881 height 18
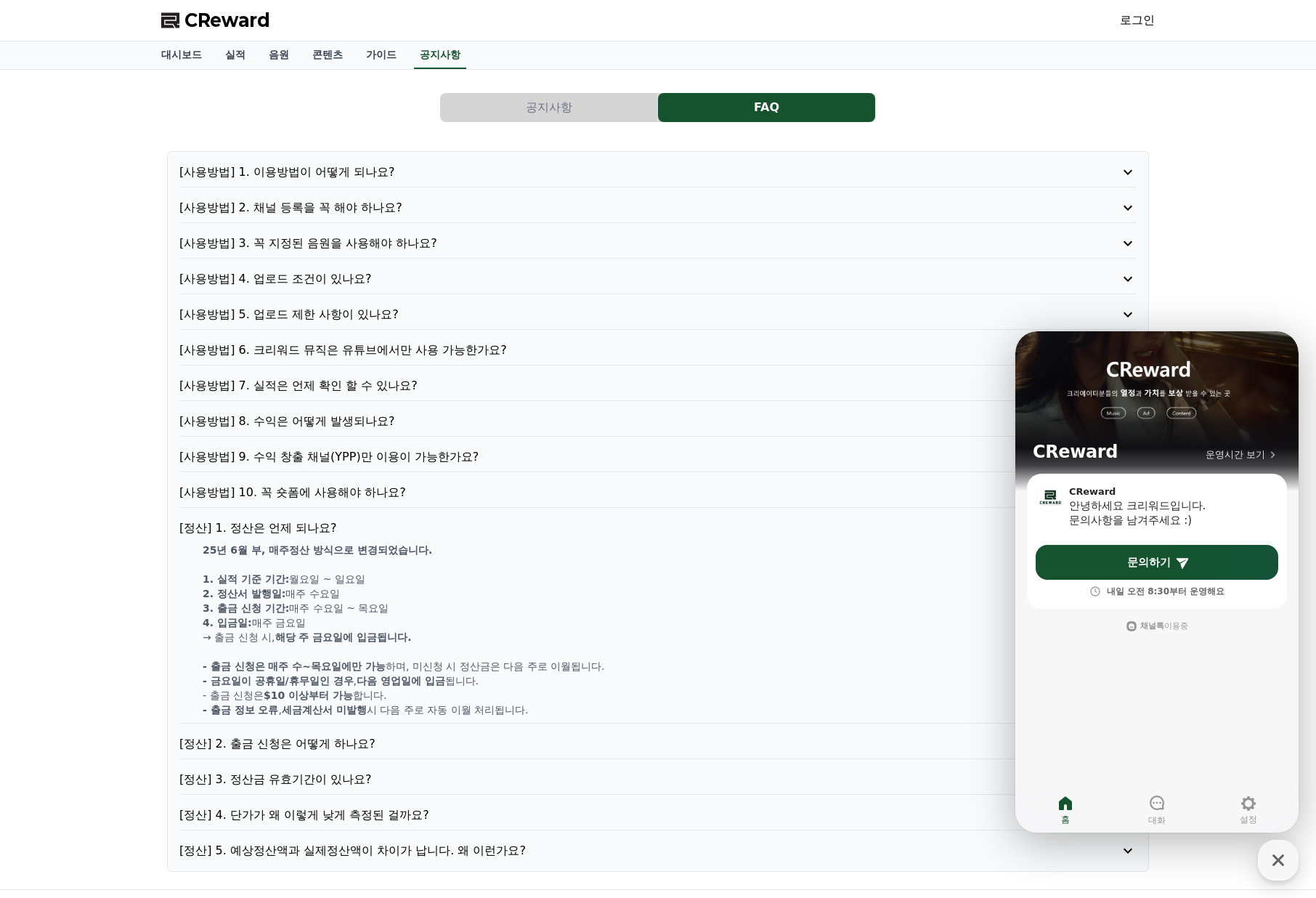
click at [324, 494] on p "[사용방법] 10. 꼭 숏폼에 사용해야 하나요?" at bounding box center [620, 493] width 881 height 18
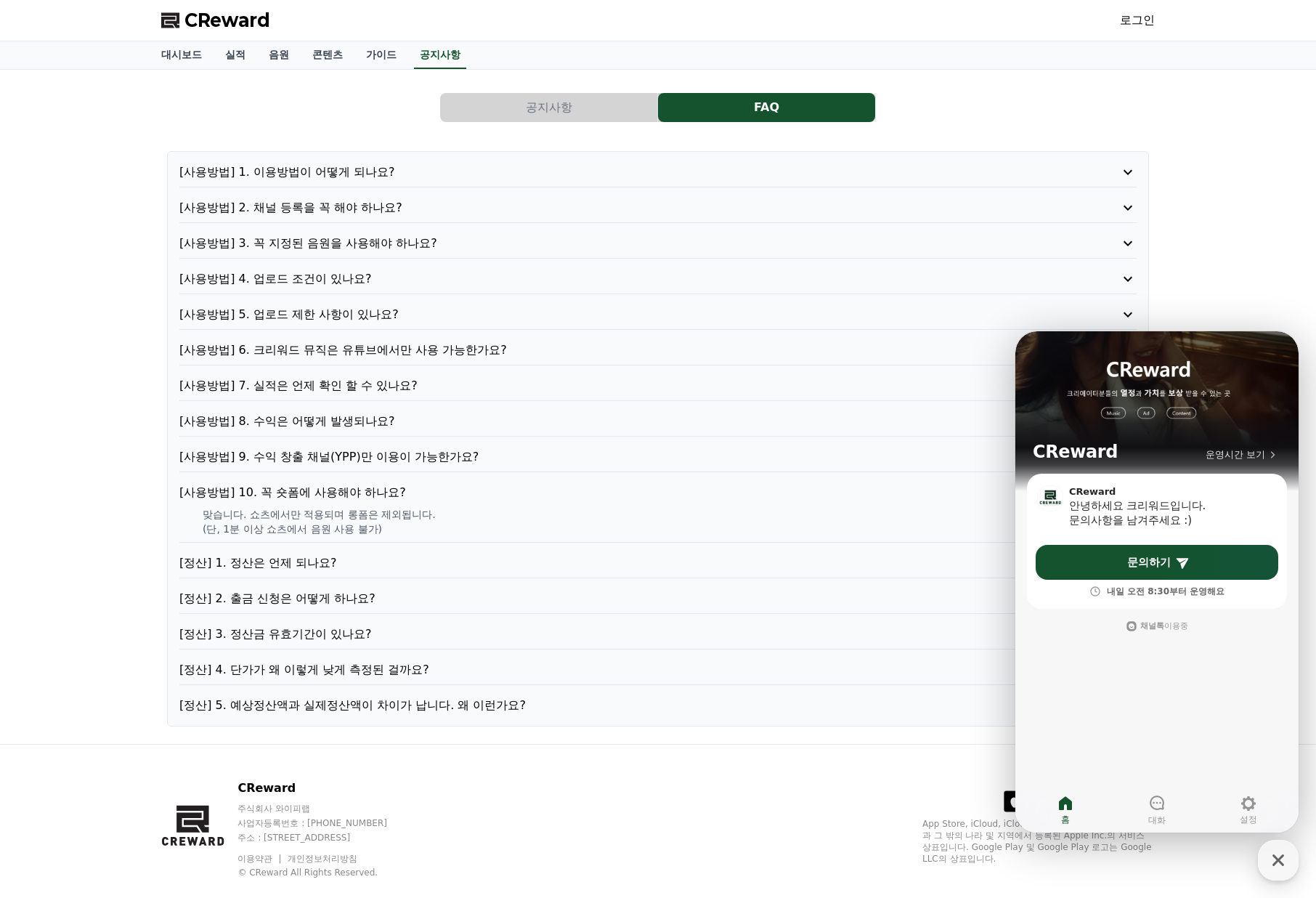
click at [326, 419] on p "[사용방법] 8. 수익은 어떻게 발생되나요?" at bounding box center [620, 421] width 881 height 18
click at [436, 391] on p "[사용방법] 7. 실적은 언제 확인 할 수 있나요?" at bounding box center [620, 385] width 881 height 18
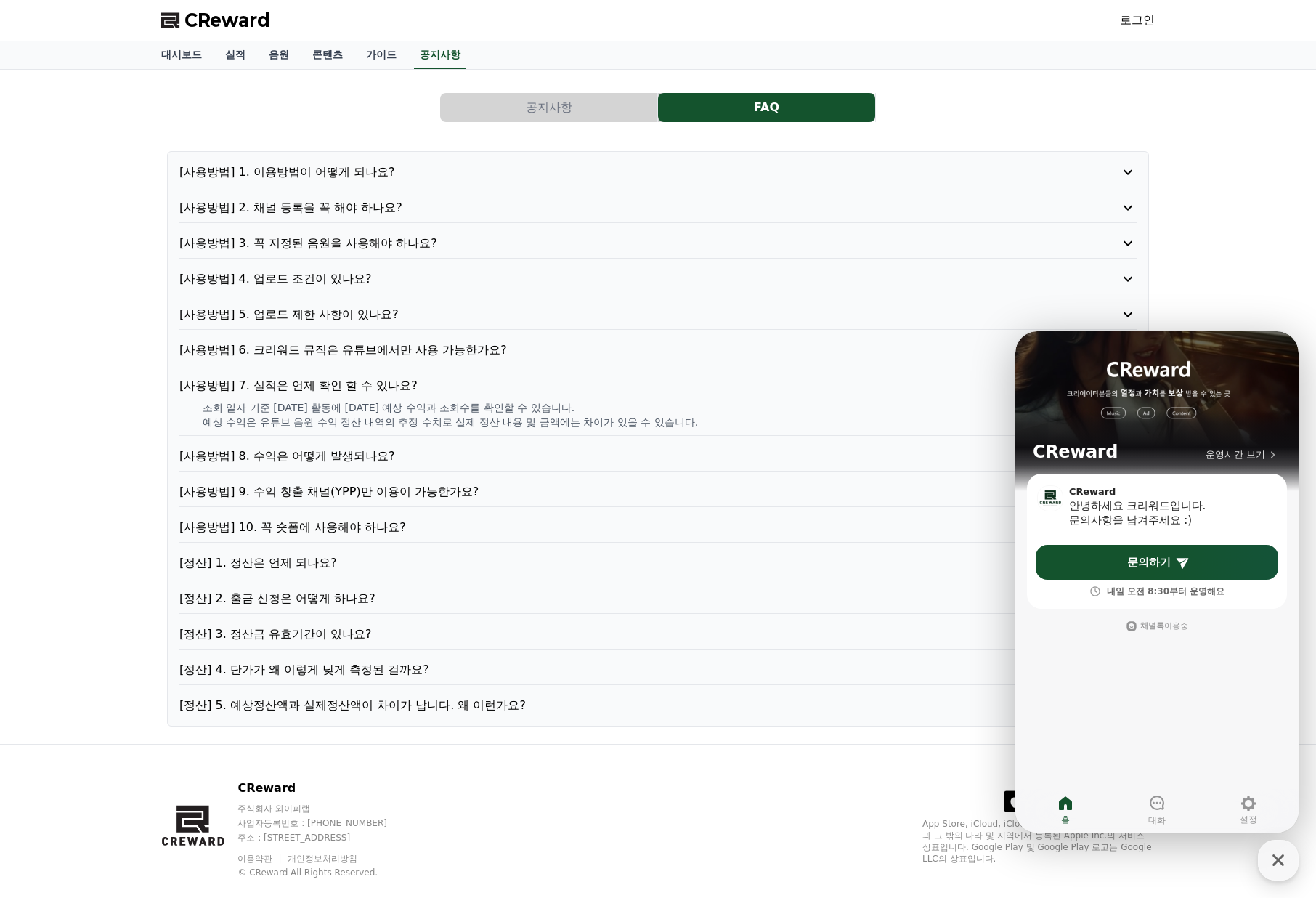
click at [441, 349] on p "[사용방법] 6. 크리워드 뮤직은 유튜브에서만 사용 가능한가요?" at bounding box center [620, 350] width 881 height 18
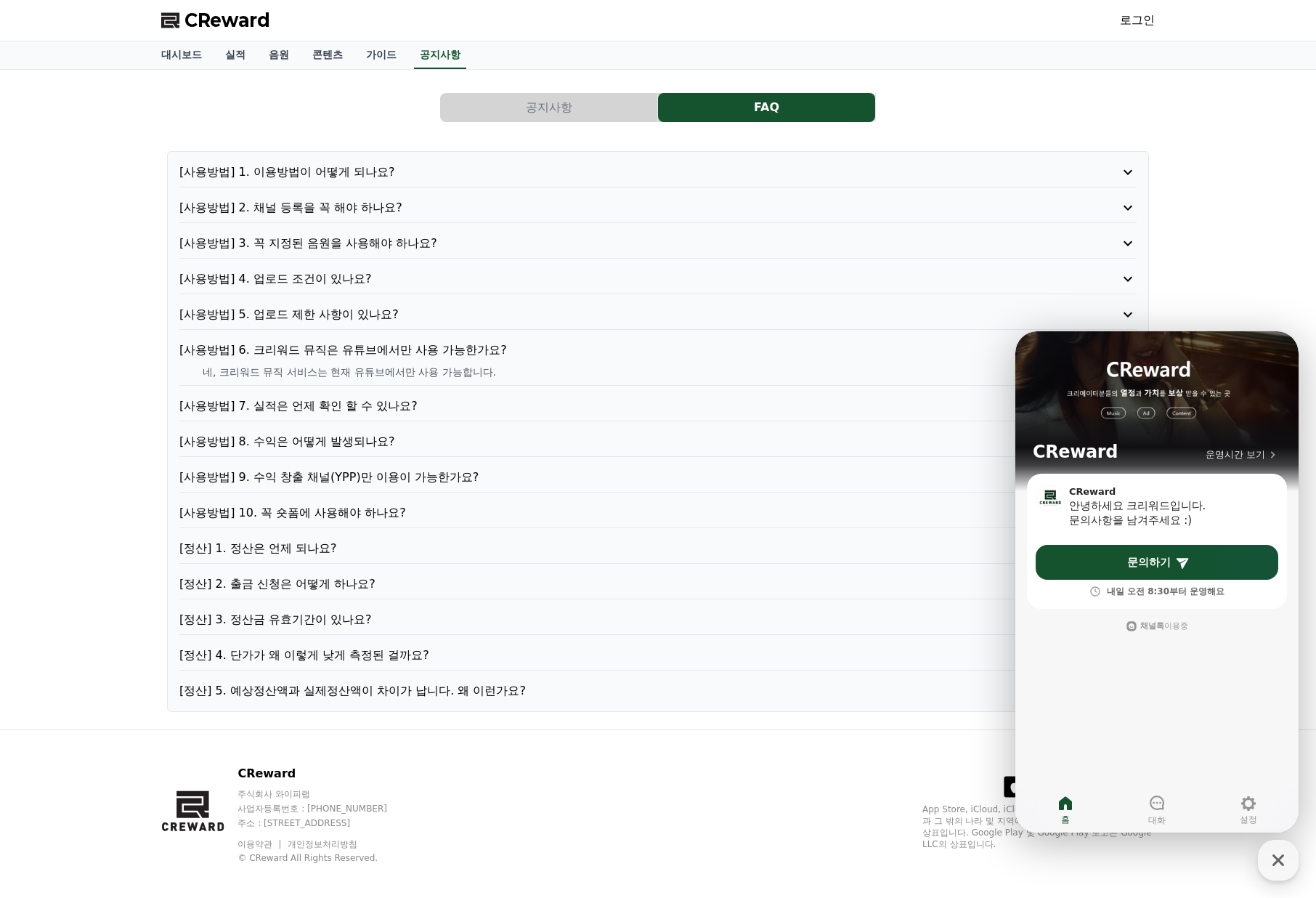
click at [405, 303] on div "[사용방법] 1. 이용방법이 어떻게 되나요? [사용방법] 2. 채널 등록을 꼭 해야 하나요? [사용방법] 3. 꼭 지정된 음원을 사용해야 하나…" at bounding box center [658, 431] width 982 height 561
click at [400, 310] on p "[사용방법] 5. 업로드 제한 사항이 있나요?" at bounding box center [620, 314] width 881 height 18
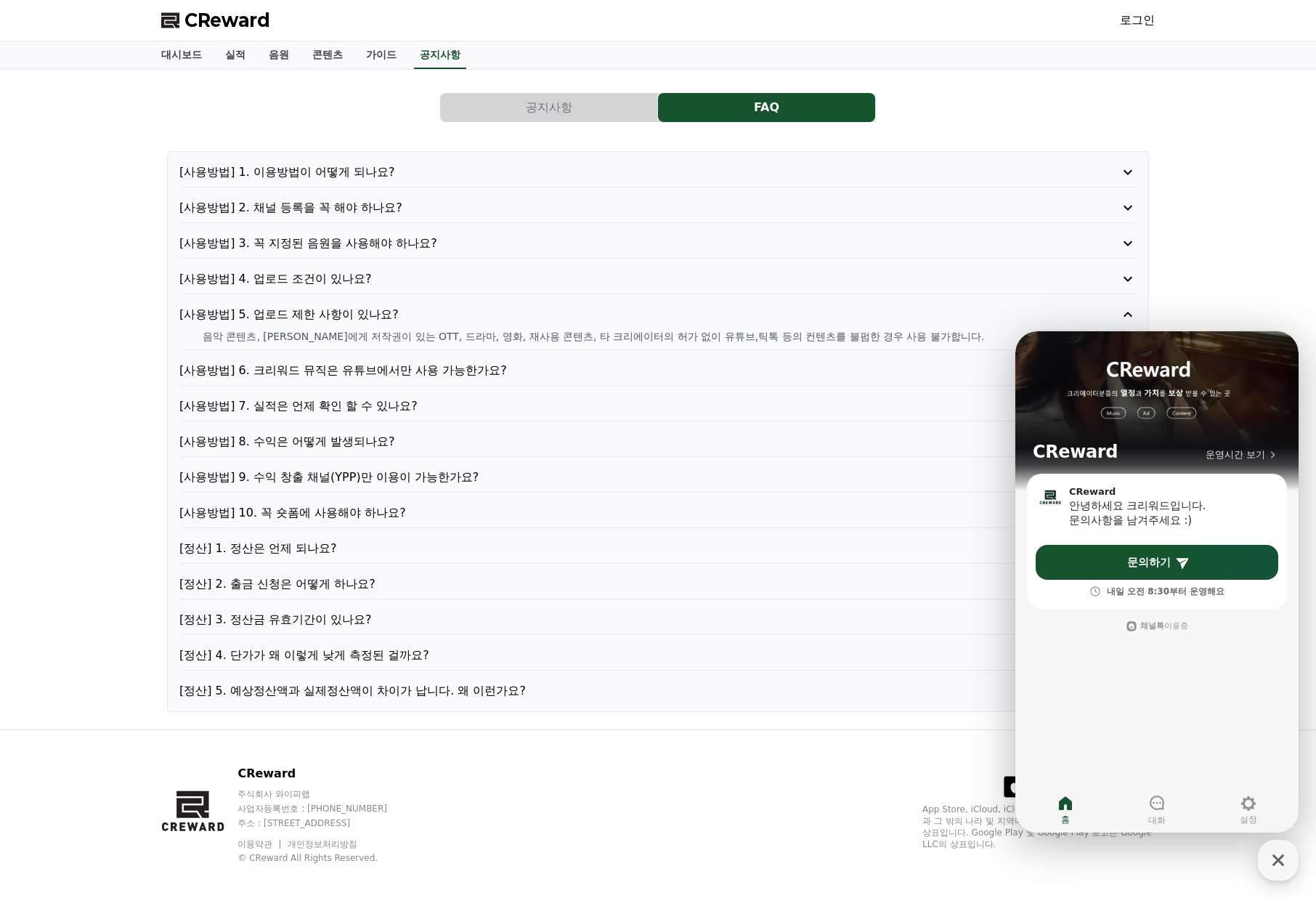
click at [416, 286] on p "[사용방법] 4. 업로드 조건이 있나요?" at bounding box center [620, 279] width 881 height 18
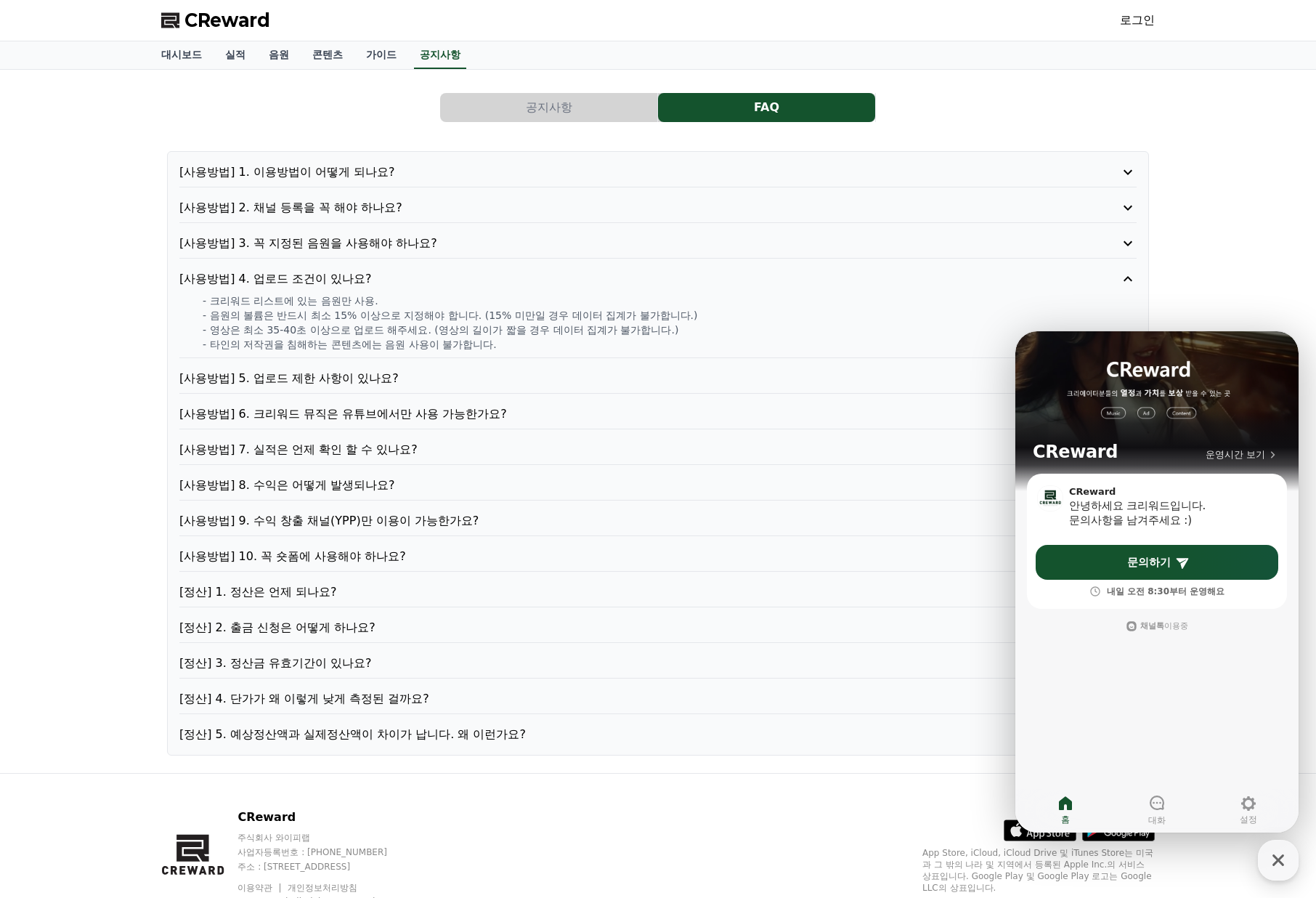
click at [440, 242] on p "[사용방법] 3. 꼭 지정된 음원을 사용해야 하나요?" at bounding box center [620, 243] width 881 height 18
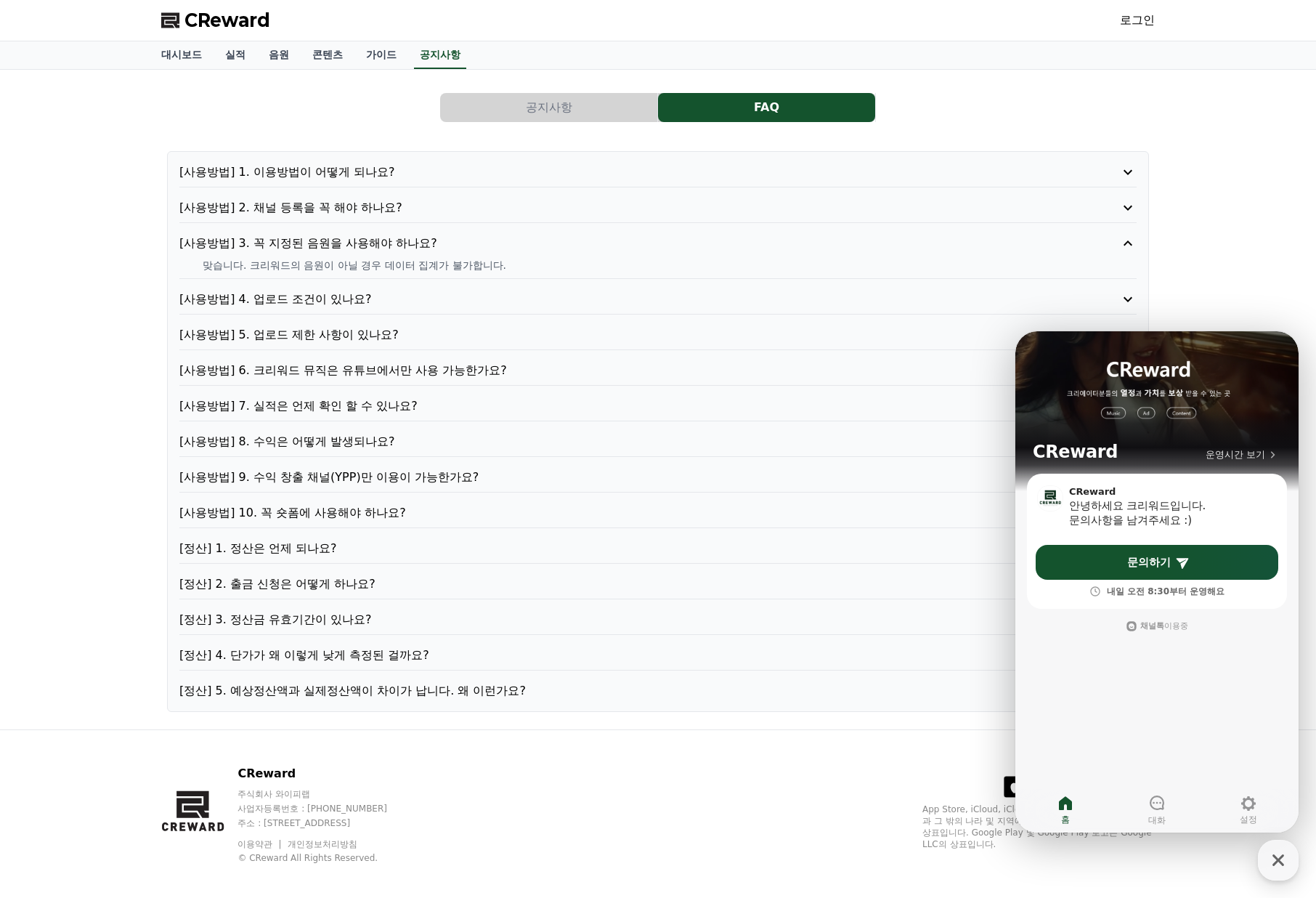
click at [452, 208] on p "[사용방법] 2. 채널 등록을 꼭 해야 하나요?" at bounding box center [620, 208] width 881 height 18
click at [483, 256] on p "[사용방법] 3. 꼭 지정된 음원을 사용해야 하나요?" at bounding box center [620, 264] width 881 height 18
click at [406, 519] on p "[사용방법] 10. 꼭 숏폼에 사용해야 하나요?" at bounding box center [620, 513] width 881 height 18
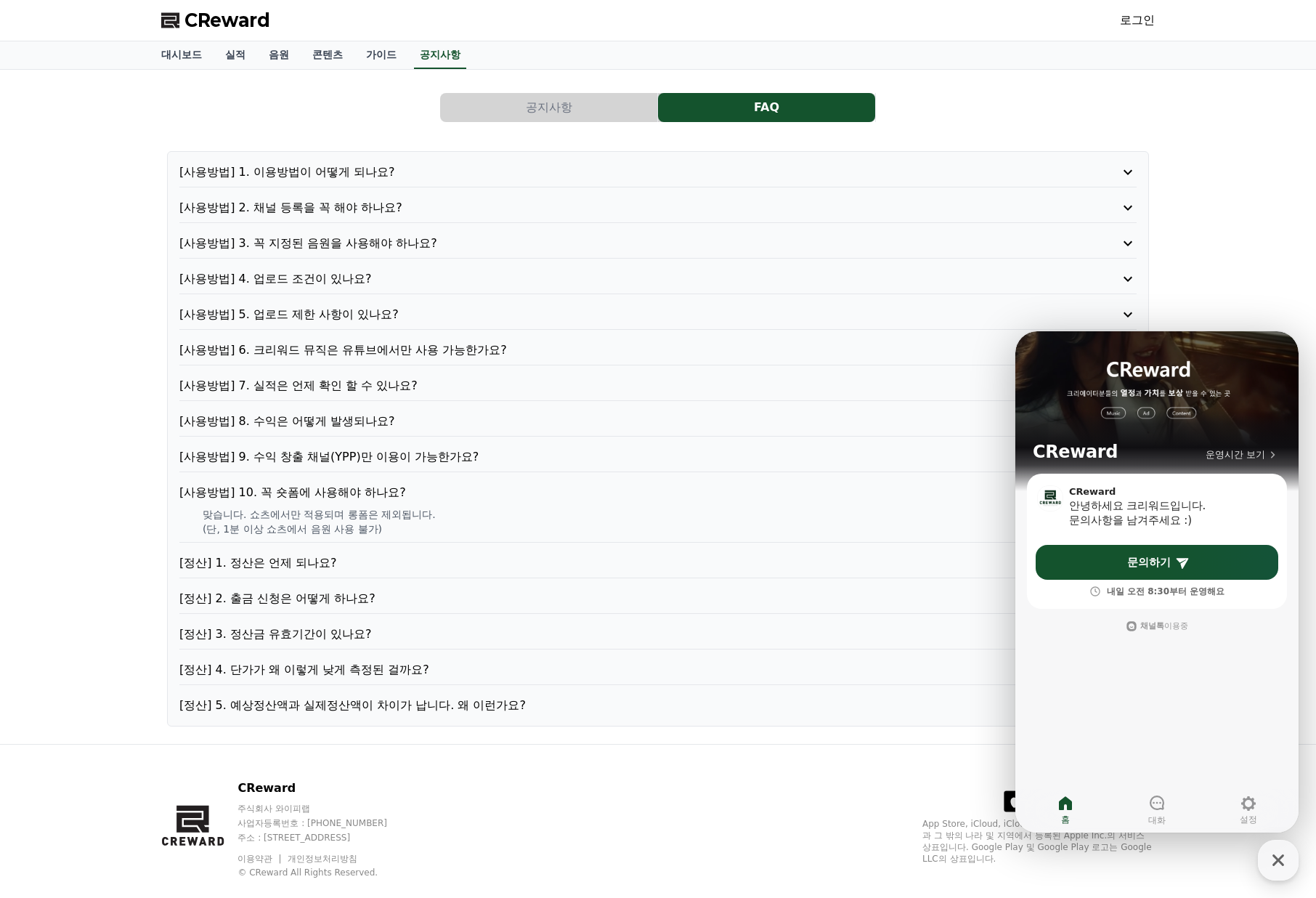
click at [391, 560] on p "[정산] 1. 정산은 언제 되나요?" at bounding box center [620, 562] width 881 height 18
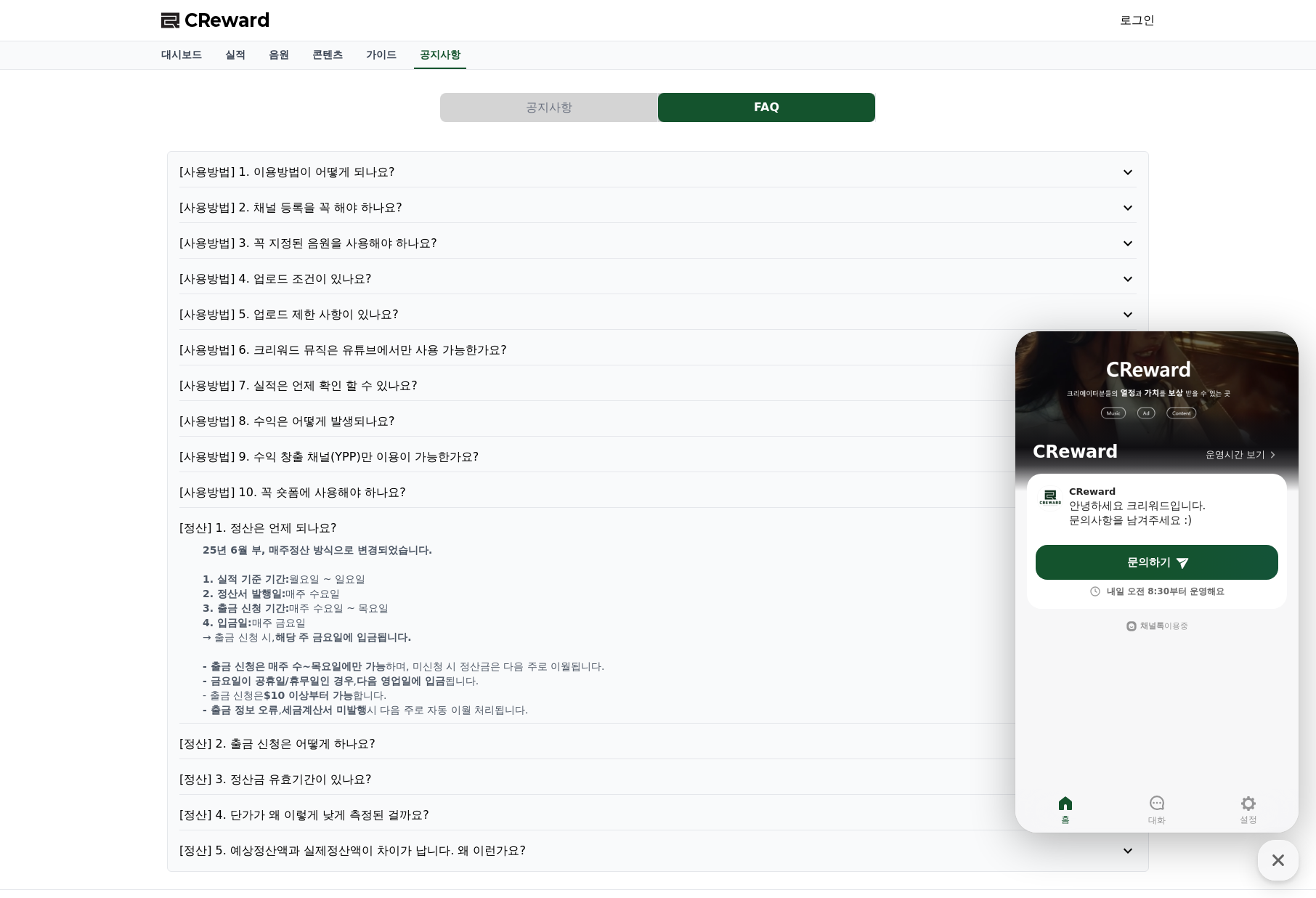
drag, startPoint x: 321, startPoint y: 599, endPoint x: 434, endPoint y: 709, distance: 157.7
click at [434, 709] on div "25년 6월 부, 매주정산 방식으로 변경되었습니다. 1. 실적 기준 기간: [DATE] ~ [DATE] 2. 정산서 발행일: 매주 [DATE]…" at bounding box center [658, 630] width 958 height 175
click at [434, 709] on p "- 출금 정보 오류 , 세금계산서 미발행 시 다음 주로 자동 이월 처리됩니다." at bounding box center [669, 710] width 934 height 15
click at [390, 746] on p "[정산] 2. 출금 신청은 어떻게 하나요?" at bounding box center [620, 744] width 881 height 18
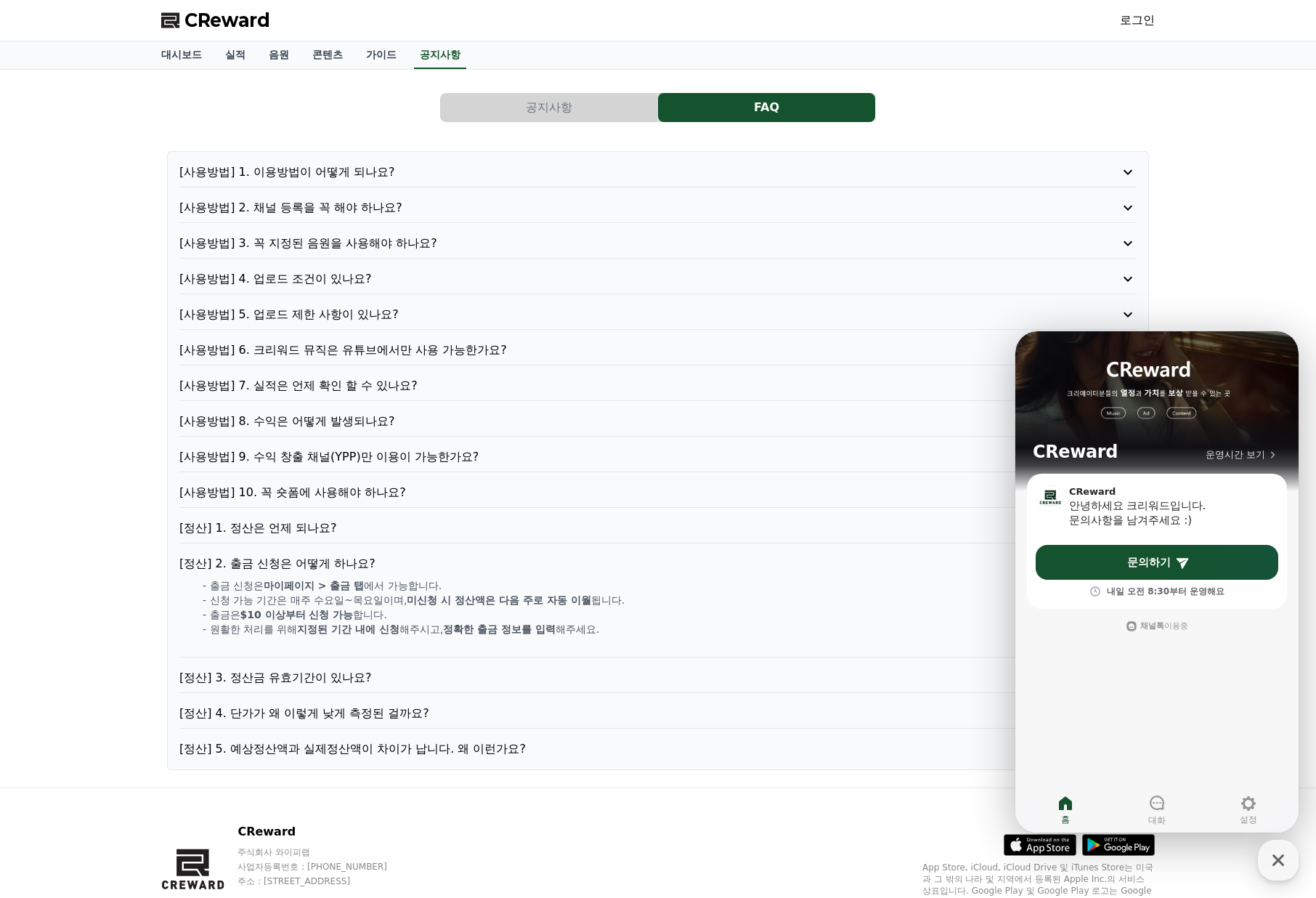
click at [386, 675] on p "[정산] 3. 정산금 유효기간이 있나요?" at bounding box center [620, 677] width 881 height 18
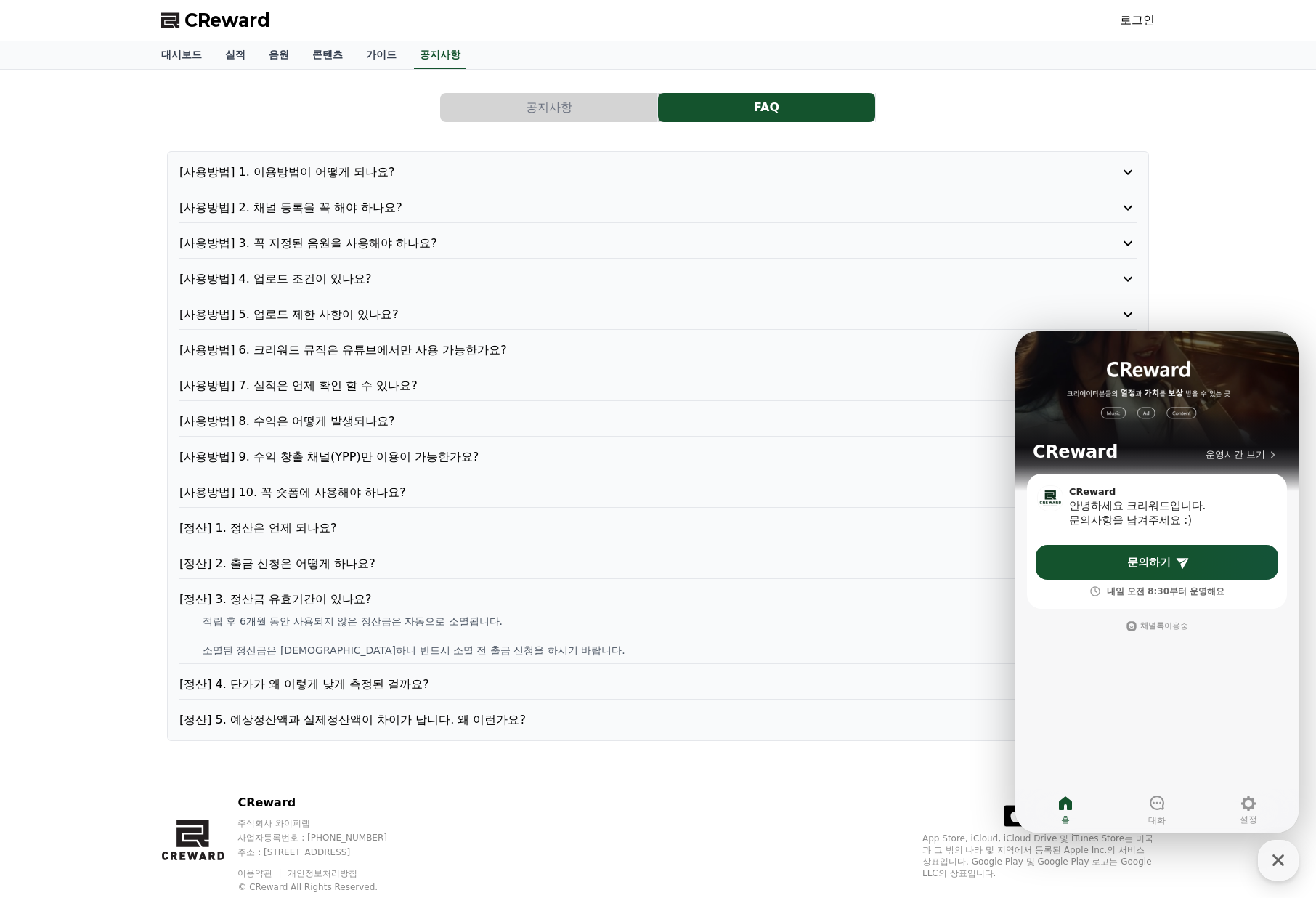
click at [386, 680] on p "[정산] 4. 단가가 왜 이렇게 낮게 측정된 걸까요?" at bounding box center [620, 684] width 881 height 18
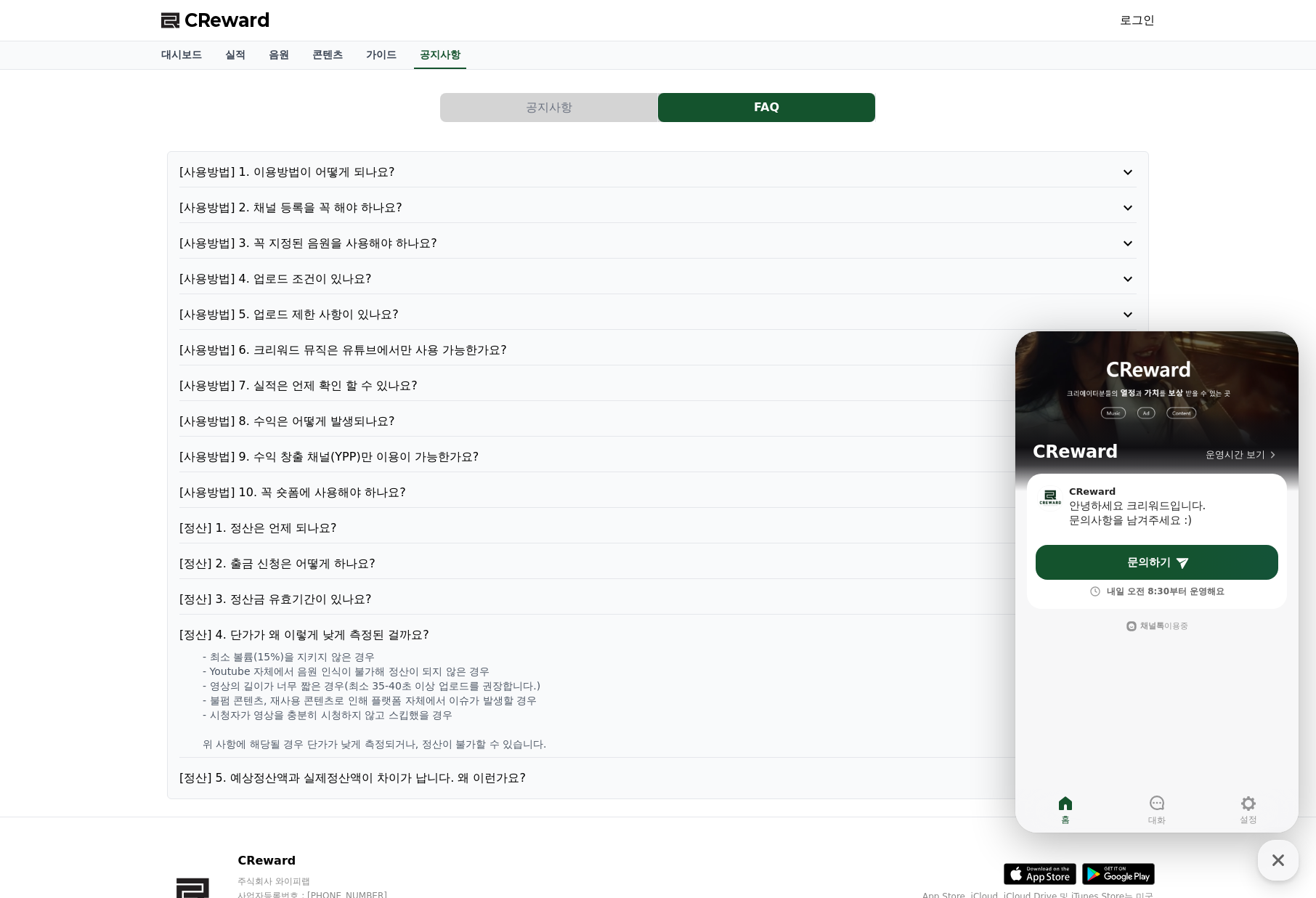
drag, startPoint x: 228, startPoint y: 657, endPoint x: 546, endPoint y: 740, distance: 328.7
click at [546, 740] on div "- 최소 볼륨(15%)을 지키지 않은 경우 - Youtube 자체에서 음원 인식이 불가해 정산이 되지 않은 경우 - 영상의 길이가 너무 짧은 …" at bounding box center [658, 700] width 958 height 102
click at [468, 776] on p "[정산] 5. 예상정산액과 실제정산액이 차이가 납니다. 왜 이런가요?" at bounding box center [620, 778] width 881 height 18
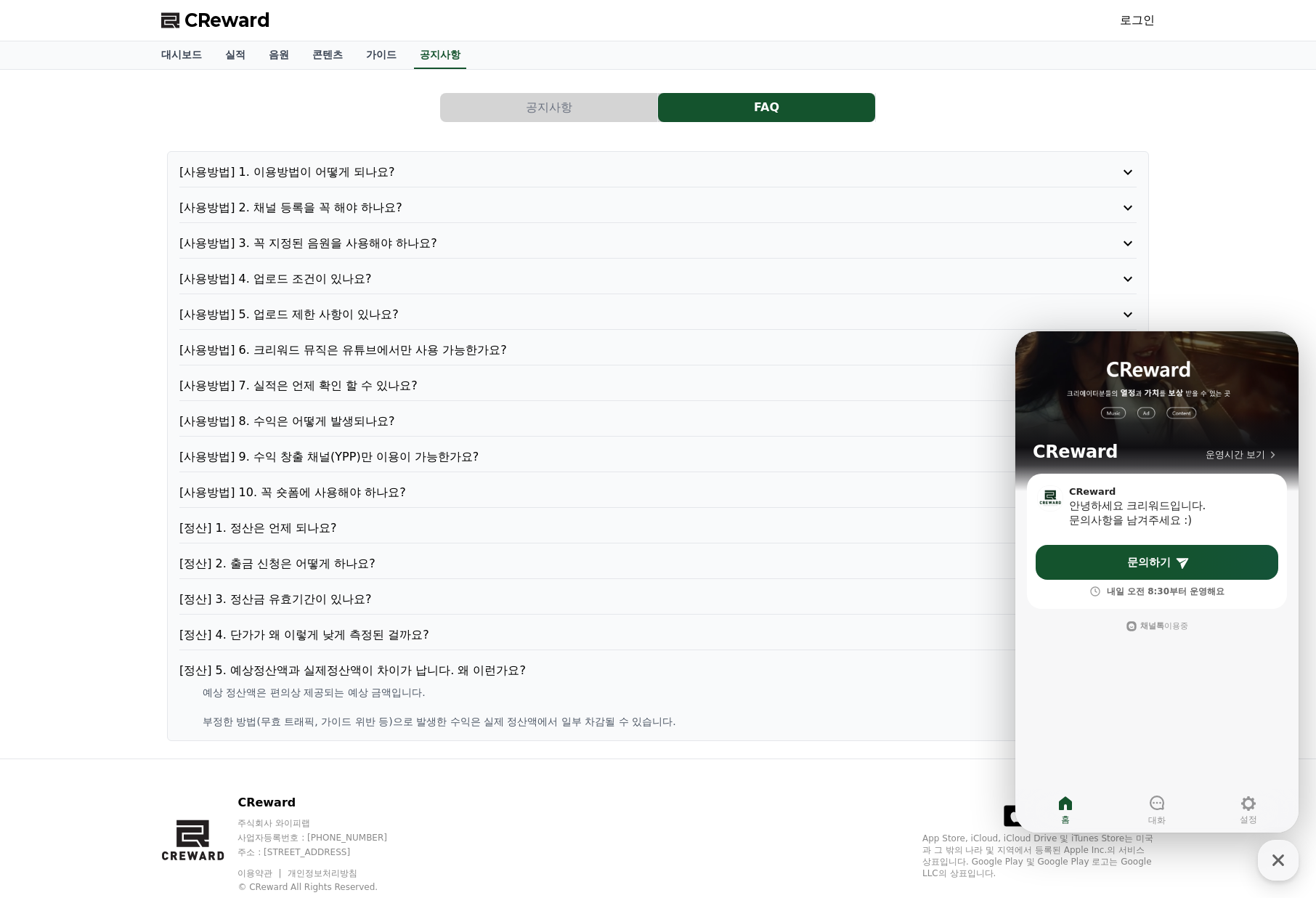
drag, startPoint x: 455, startPoint y: 713, endPoint x: 689, endPoint y: 722, distance: 234.2
click at [689, 722] on div "예상 정산액은 편의상 제공되는 예상 금액입니다. 부정한 방법(무효 트래픽, 가이드 위반 등)으로 발생한 수익은 실제 정산액에서 일부 차감될 수…" at bounding box center [658, 706] width 958 height 44
click at [689, 722] on p "부정한 방법(무효 트래픽, 가이드 위반 등)으로 발생한 수익은 실제 정산액에서 일부 차감될 수 있습니다." at bounding box center [669, 721] width 934 height 15
drag, startPoint x: 708, startPoint y: 723, endPoint x: 494, endPoint y: 493, distance: 314.2
click at [503, 501] on div "[사용방법] 1. 이용방법이 어떻게 되나요? [사용방법] 2. 채널 등록을 꼭 해야 하나요? [사용방법] 3. 꼭 지정된 음원을 사용해야 하나…" at bounding box center [658, 446] width 982 height 590
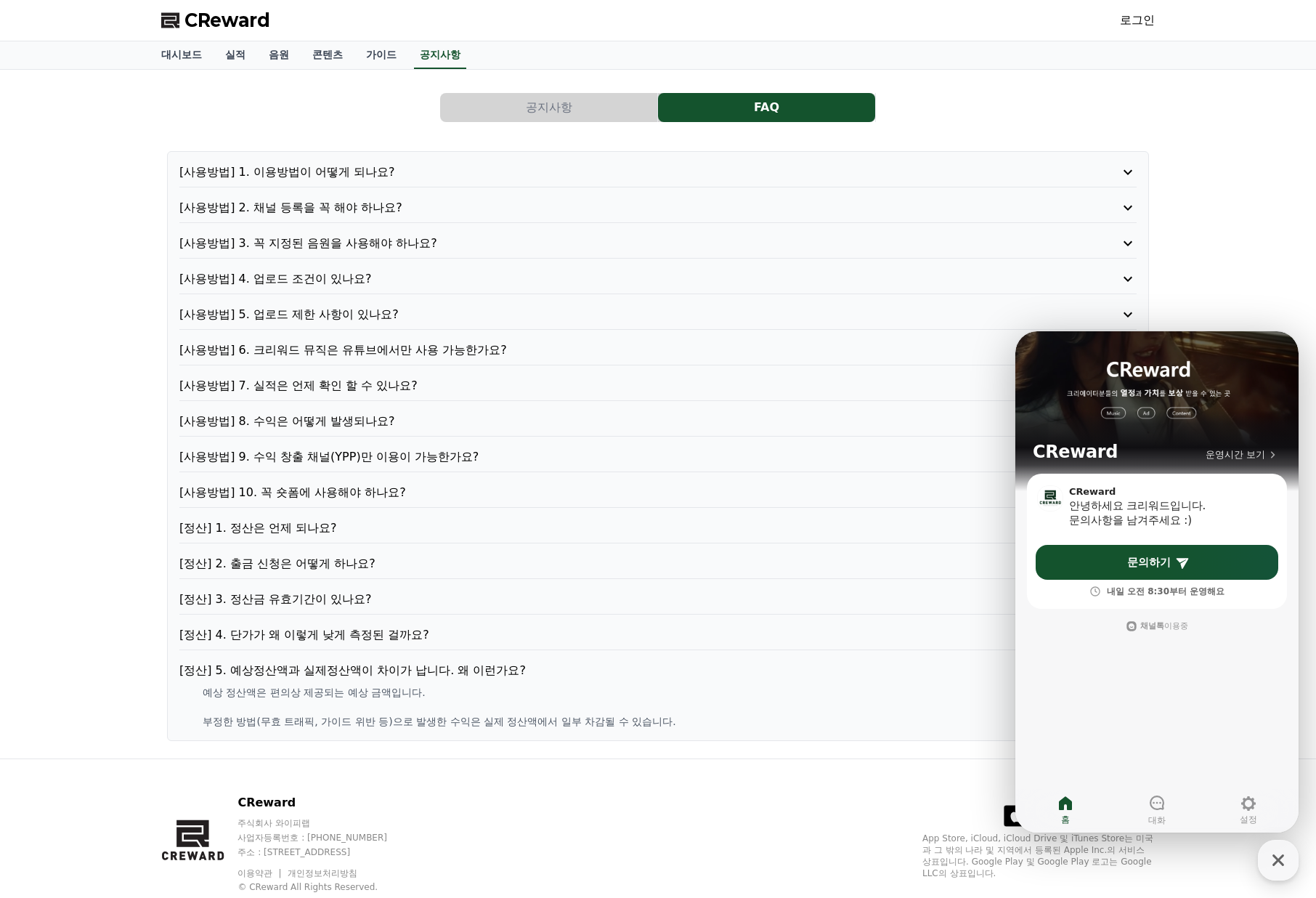
click at [494, 493] on p "[사용방법] 10. 꼭 숏폼에 사용해야 하나요?" at bounding box center [620, 493] width 881 height 18
